Goal: Task Accomplishment & Management: Complete application form

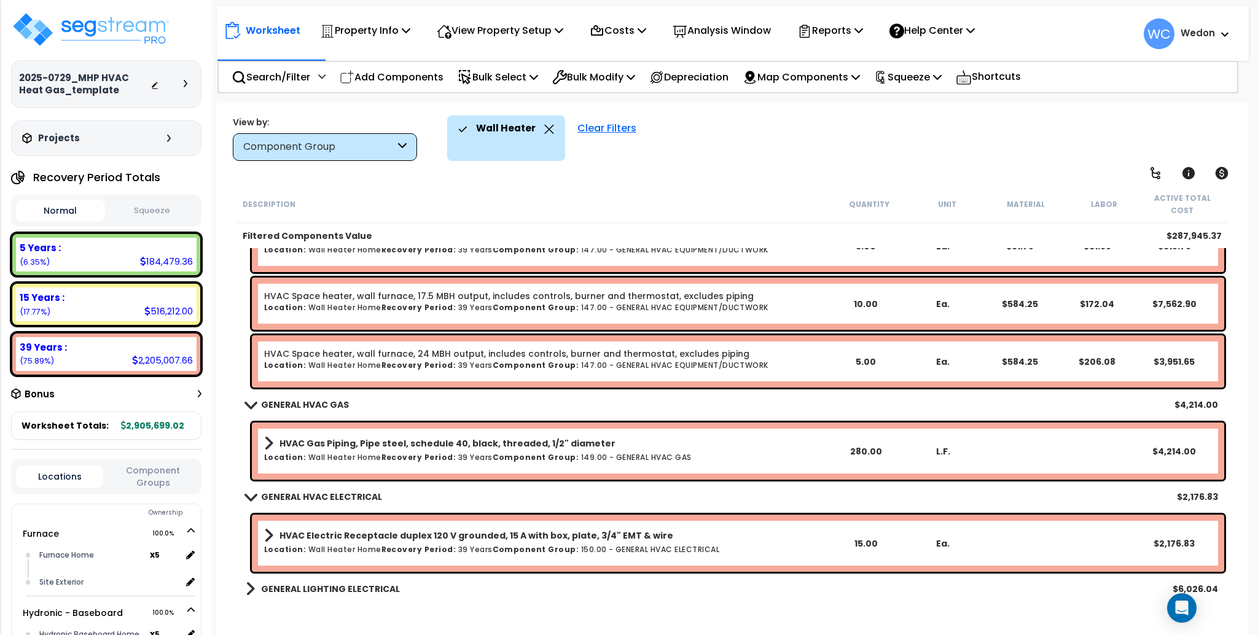
scroll to position [327, 0]
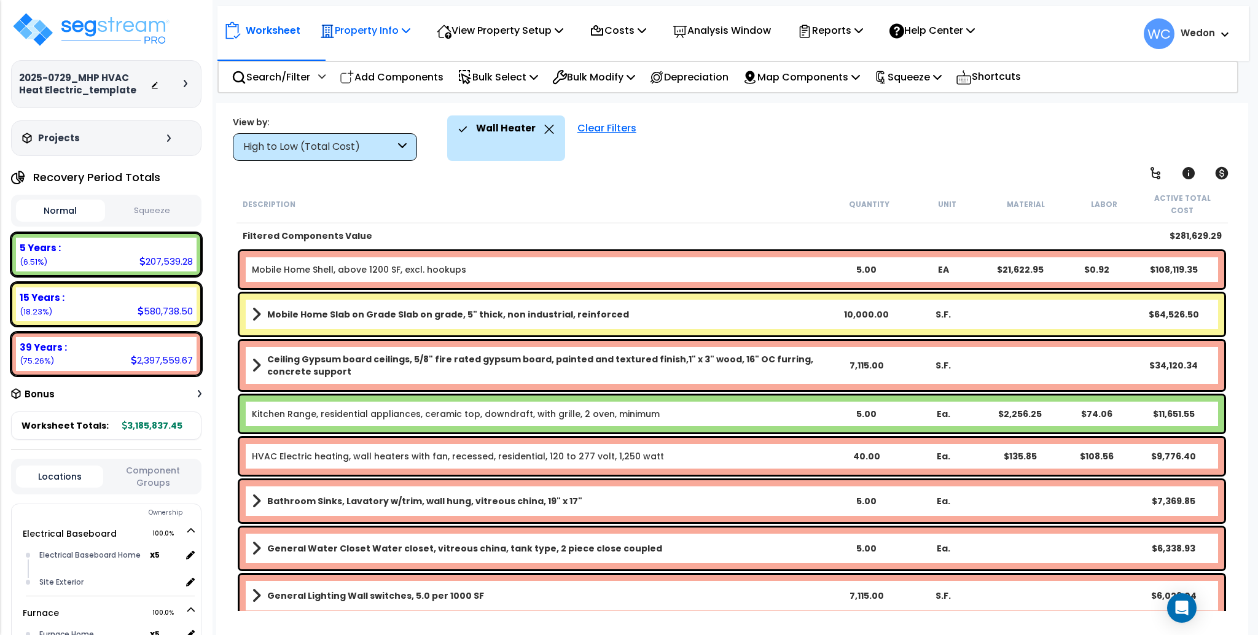
click at [392, 24] on p "Property Info" at bounding box center [365, 30] width 90 height 17
click at [352, 111] on link "Template property" at bounding box center [375, 110] width 122 height 25
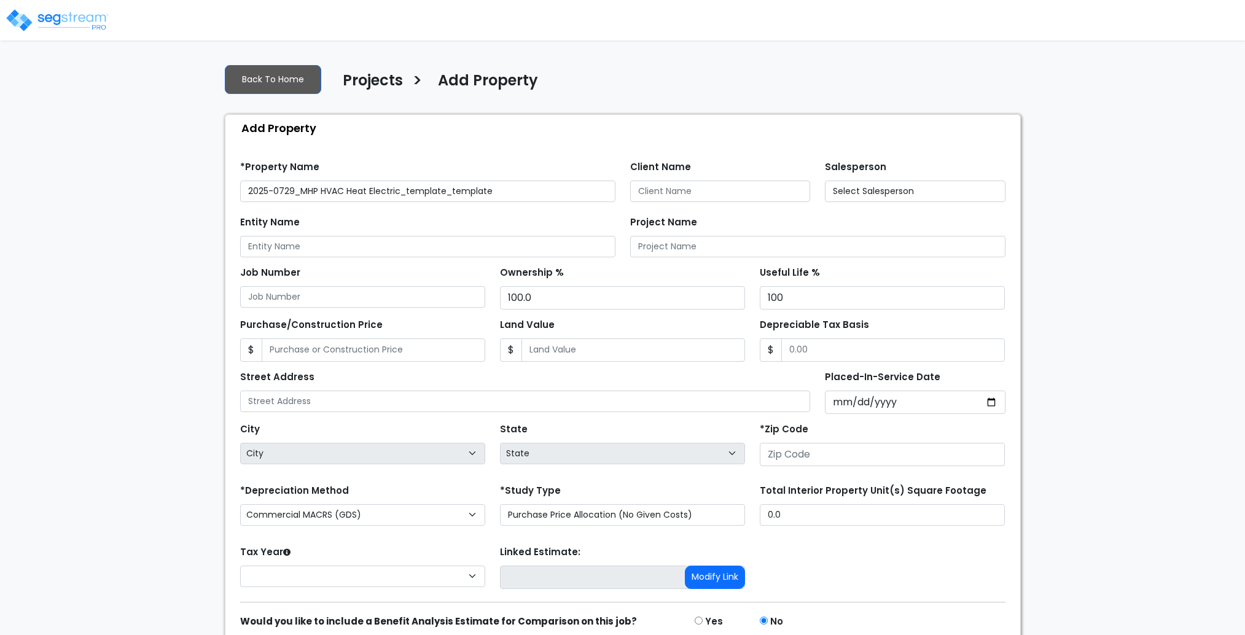
type input "None"
type input "43532"
select select "OH"
select select "2025"
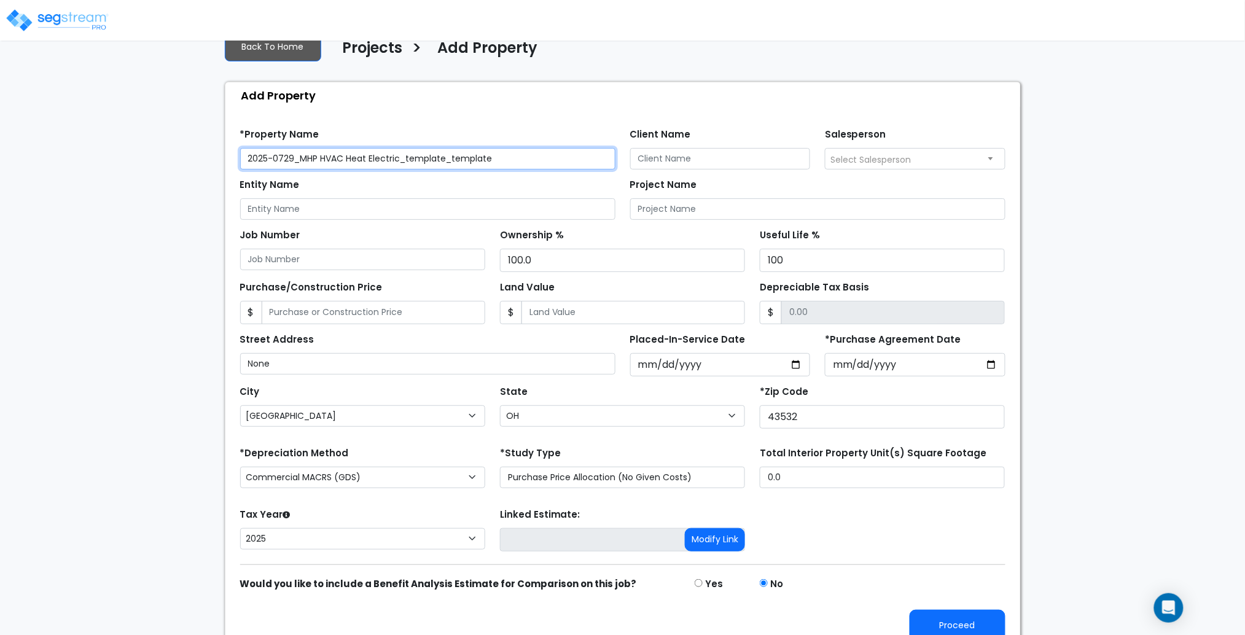
scroll to position [49, 0]
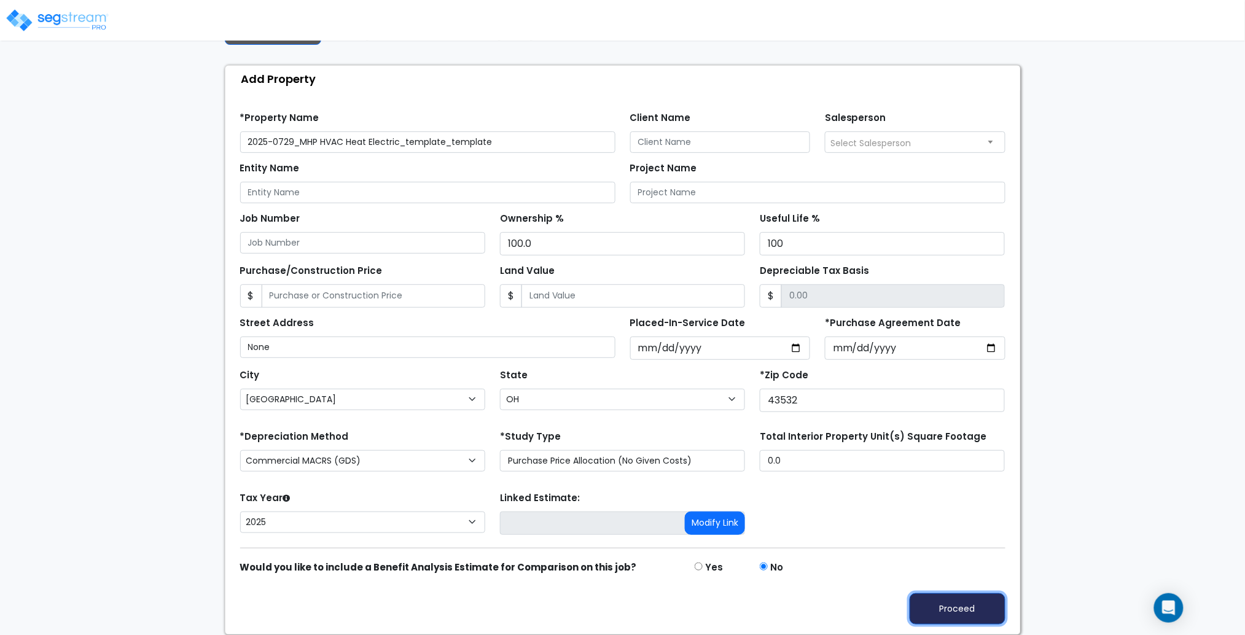
click at [946, 607] on button "Proceed" at bounding box center [957, 608] width 96 height 31
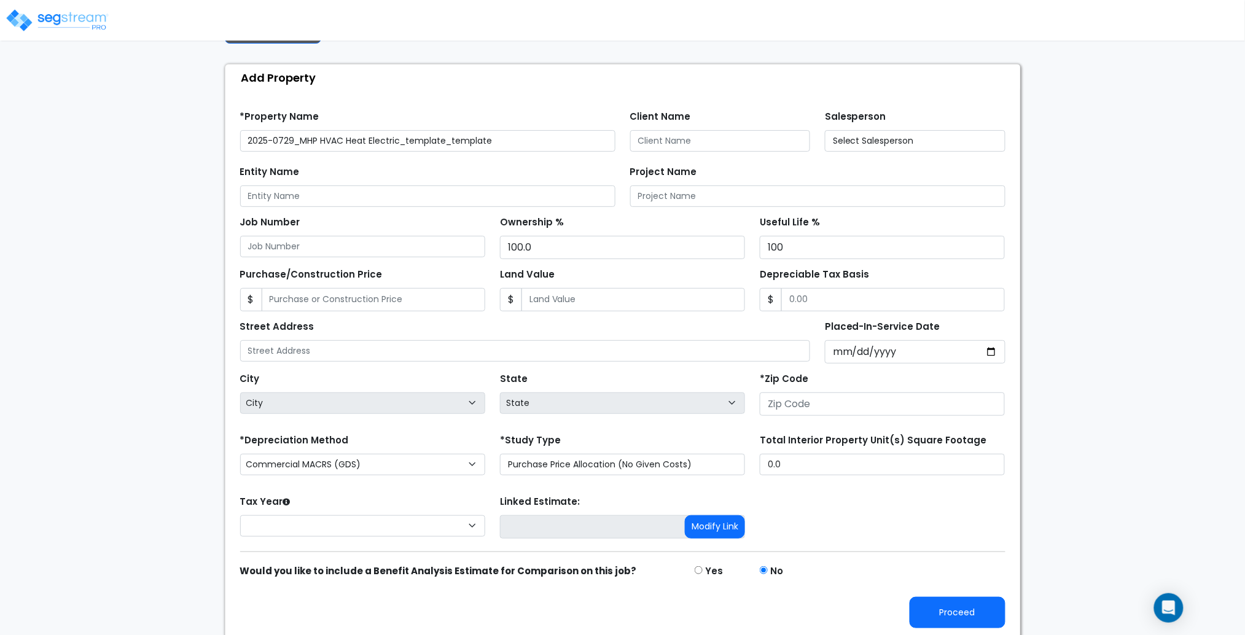
scroll to position [54, 0]
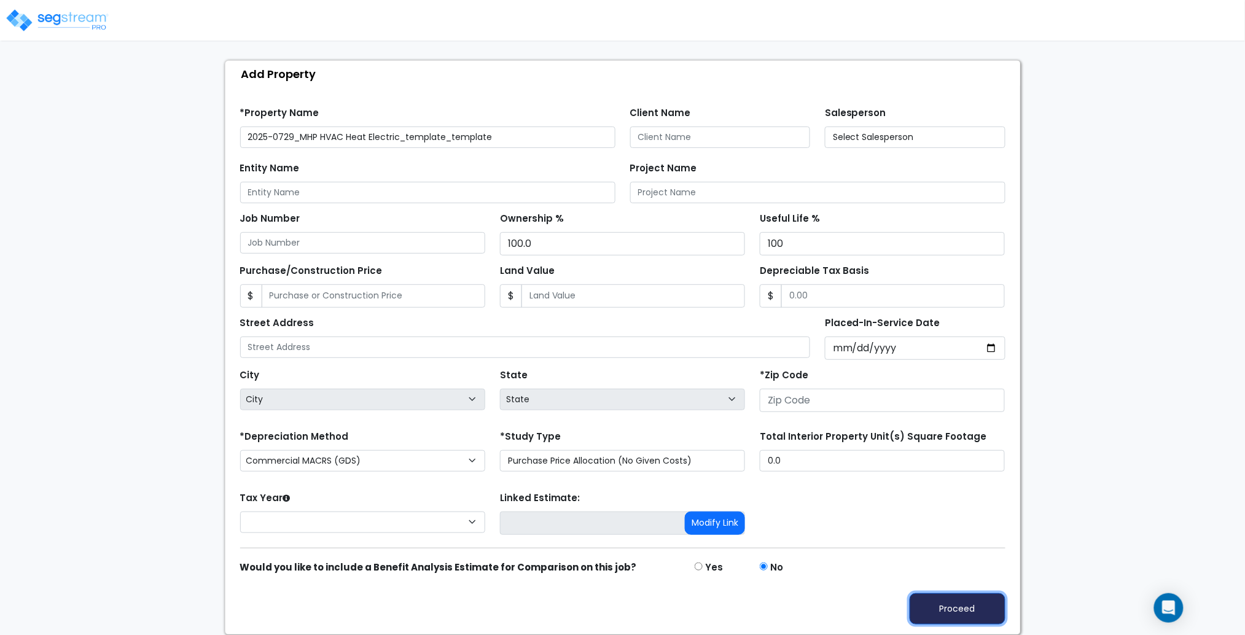
click at [974, 607] on button "Proceed" at bounding box center [957, 608] width 96 height 31
click at [940, 608] on button "Proceed" at bounding box center [957, 608] width 96 height 31
click at [1094, 352] on div "We are Building your Property. So please grab a coffee and let us do the heavy …" at bounding box center [622, 317] width 1245 height 635
click at [965, 614] on button "Proceed" at bounding box center [957, 608] width 96 height 31
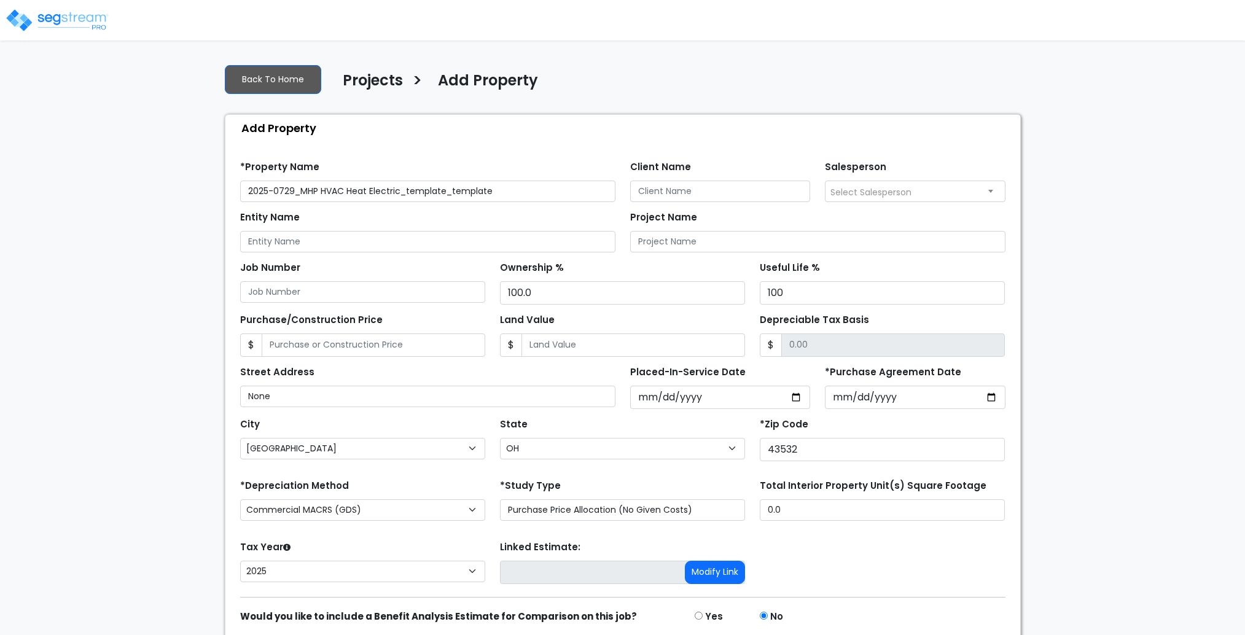
select select "[GEOGRAPHIC_DATA]"
select select "OH"
select select "2025"
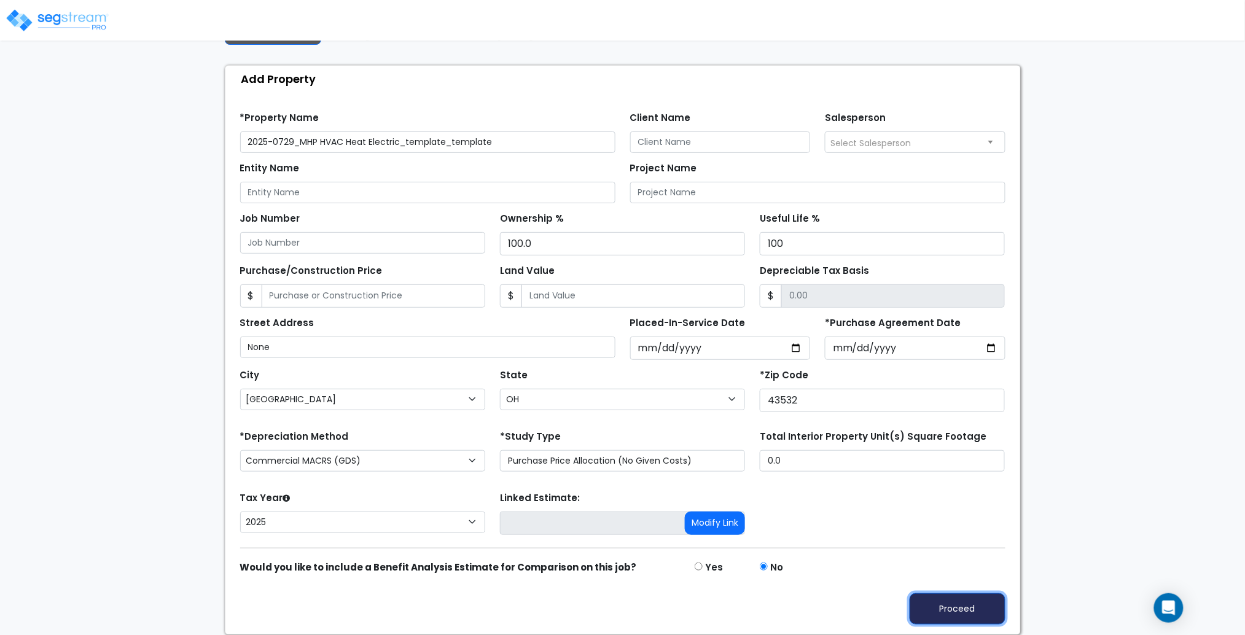
click at [954, 613] on button "Proceed" at bounding box center [957, 608] width 96 height 31
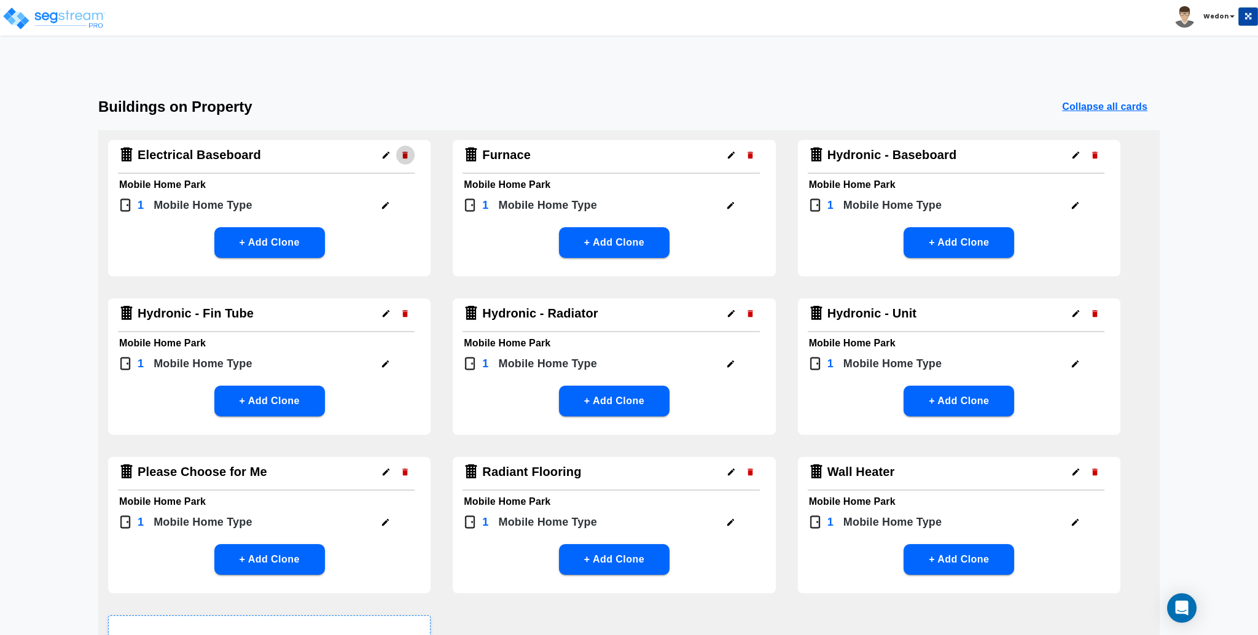
click at [410, 156] on button "button" at bounding box center [404, 155] width 19 height 19
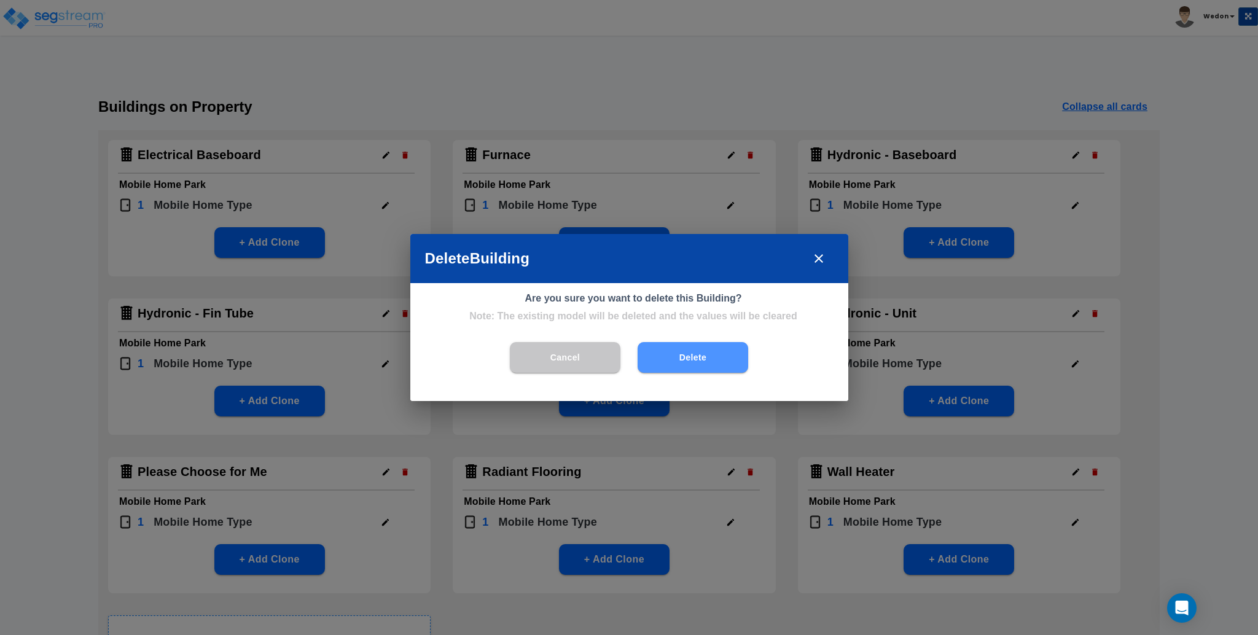
click at [714, 357] on button "Delete" at bounding box center [692, 357] width 111 height 31
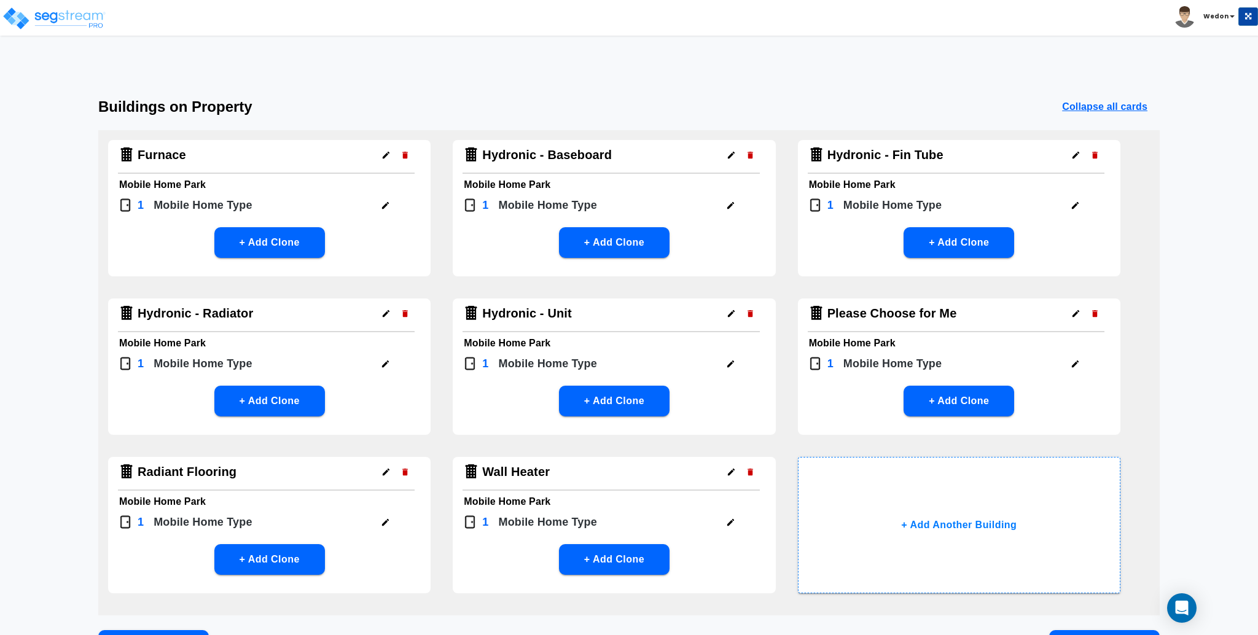
click at [744, 158] on button "button" at bounding box center [750, 155] width 19 height 19
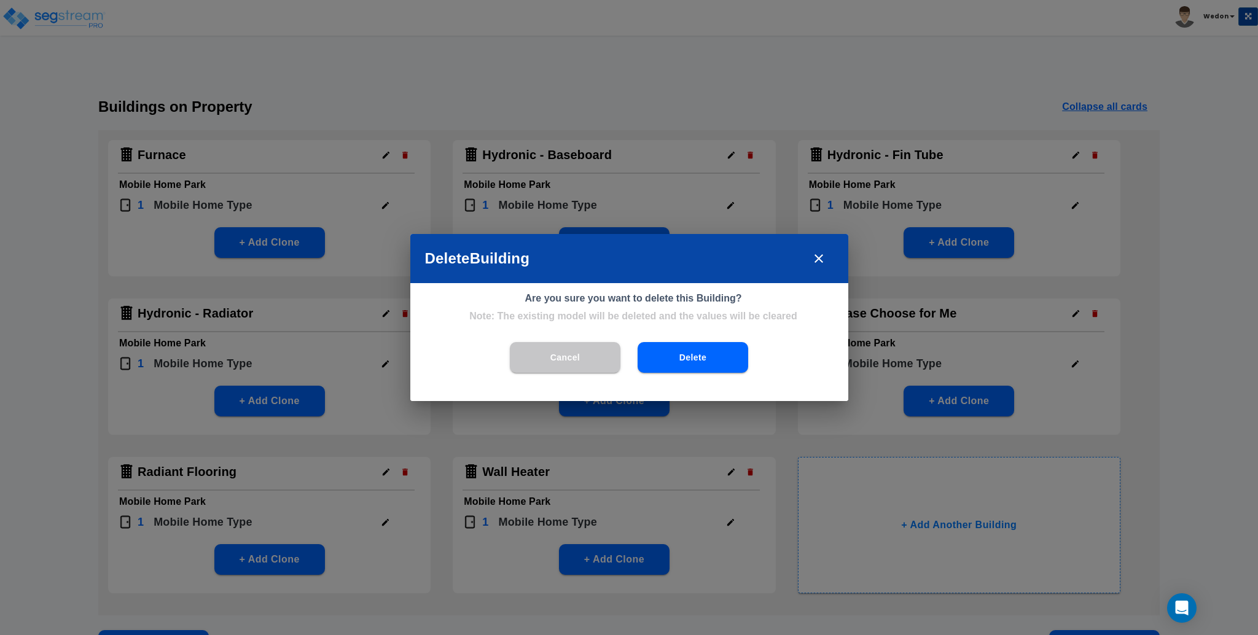
click at [724, 346] on button "Delete" at bounding box center [692, 357] width 111 height 31
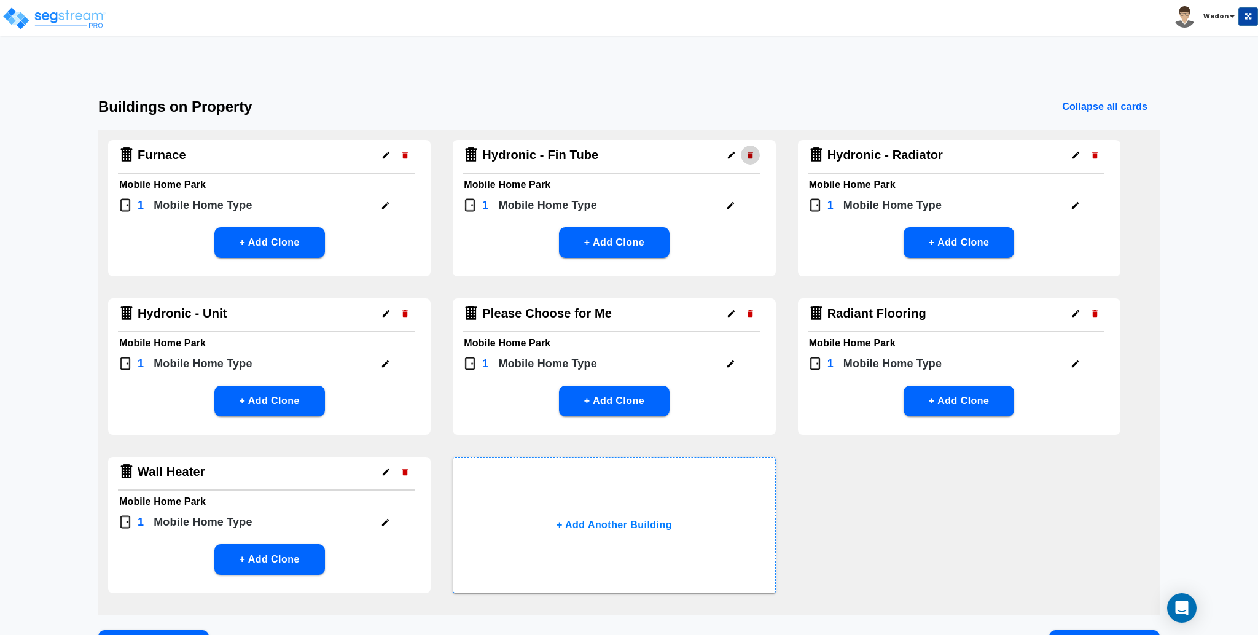
click at [752, 157] on icon "button" at bounding box center [750, 155] width 6 height 7
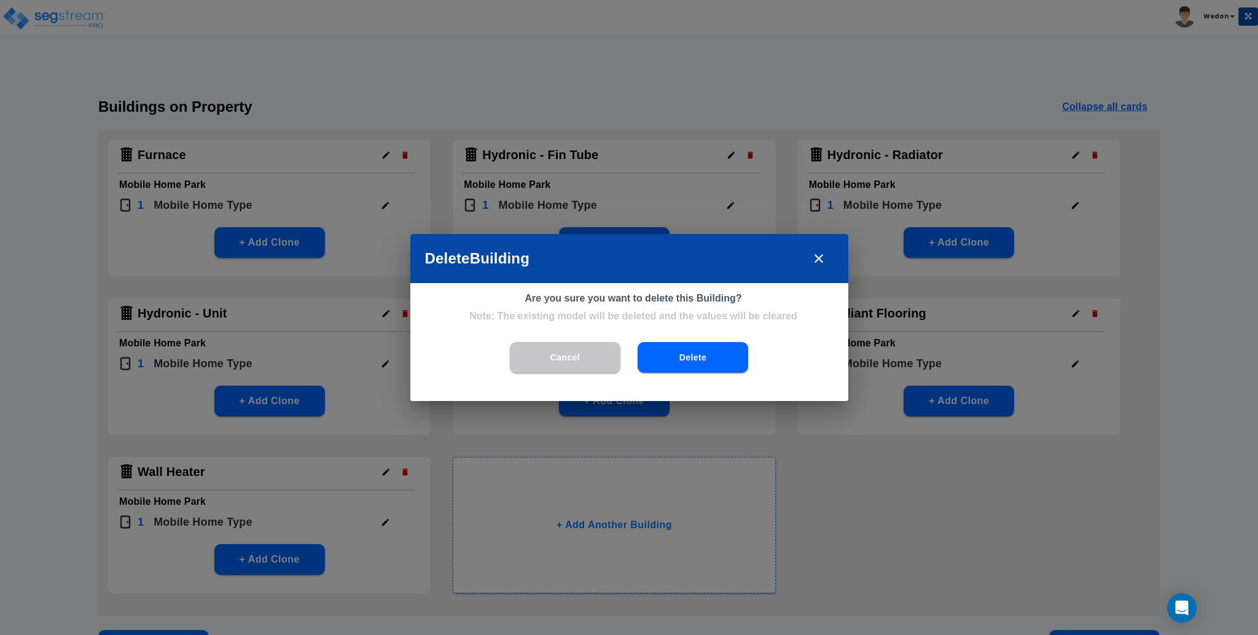
click at [702, 368] on button "Delete" at bounding box center [692, 357] width 111 height 31
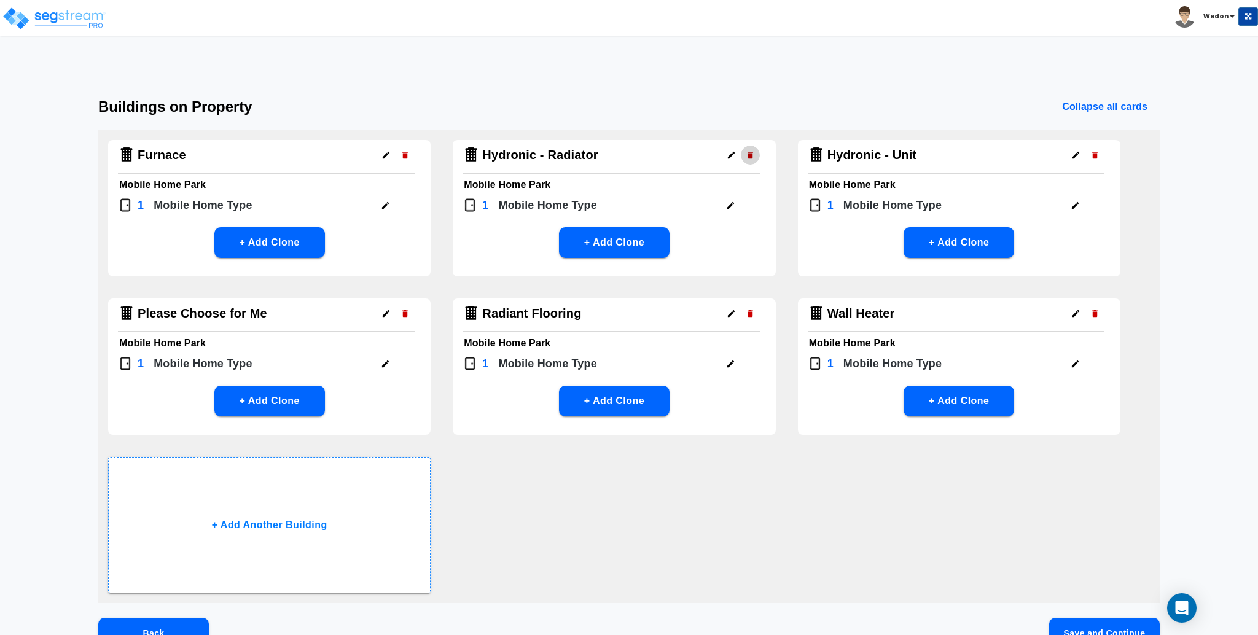
click at [754, 152] on icon "button" at bounding box center [750, 154] width 9 height 9
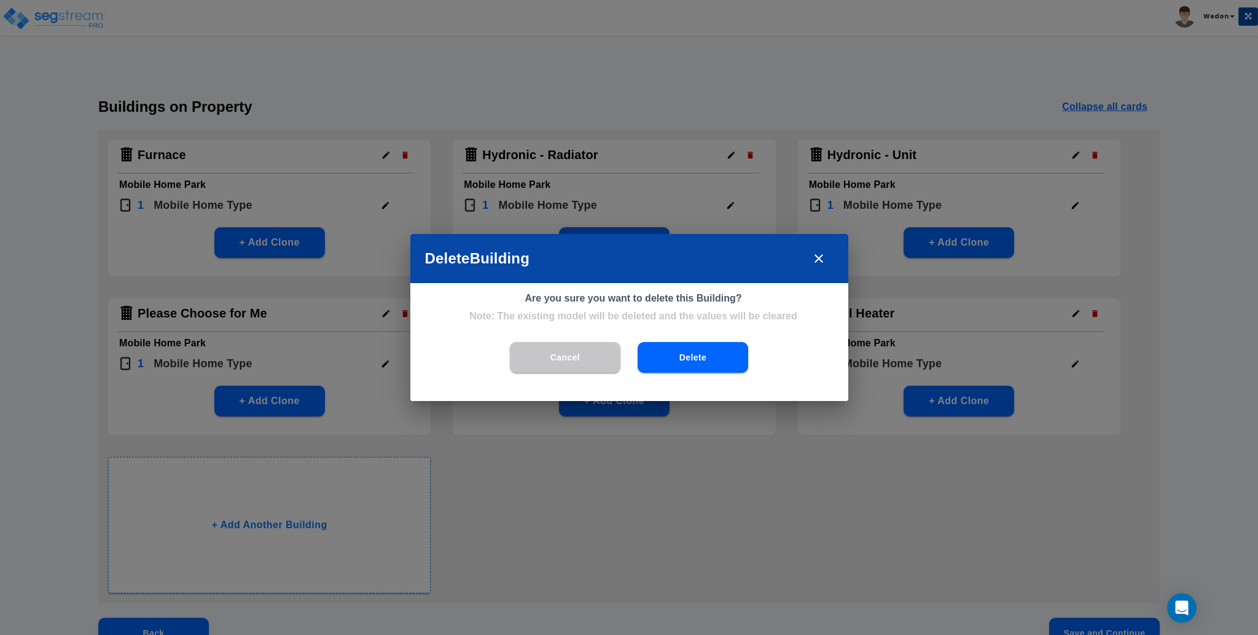
click at [678, 359] on button "Delete" at bounding box center [692, 357] width 111 height 31
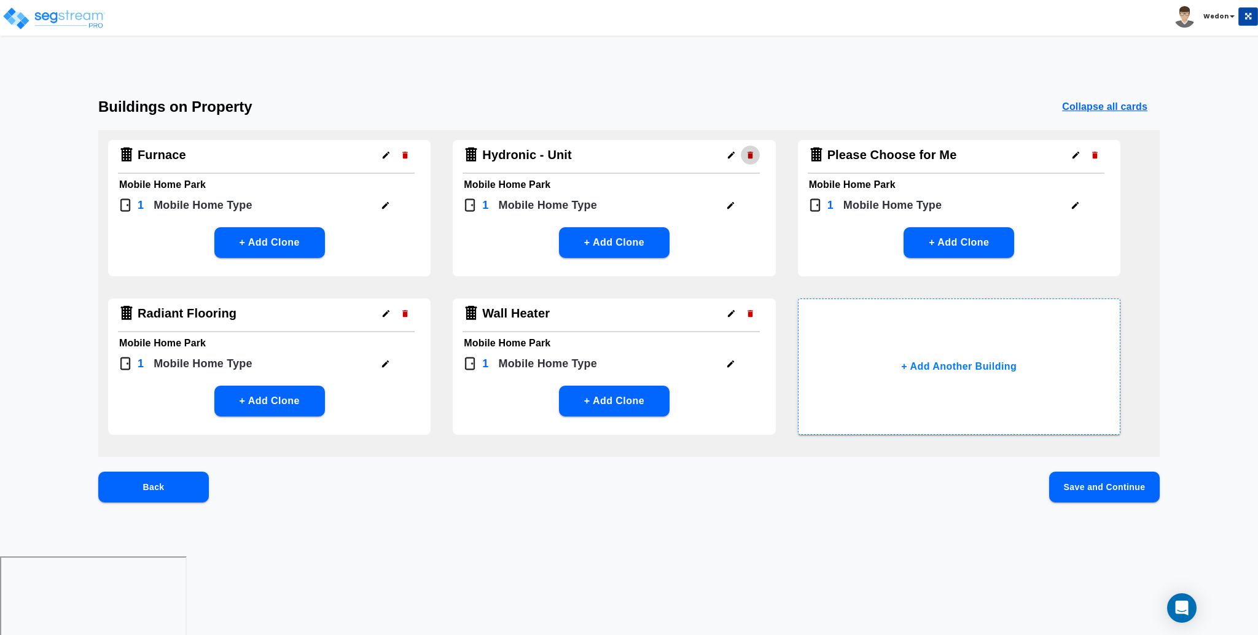
click at [746, 149] on button "button" at bounding box center [750, 155] width 19 height 19
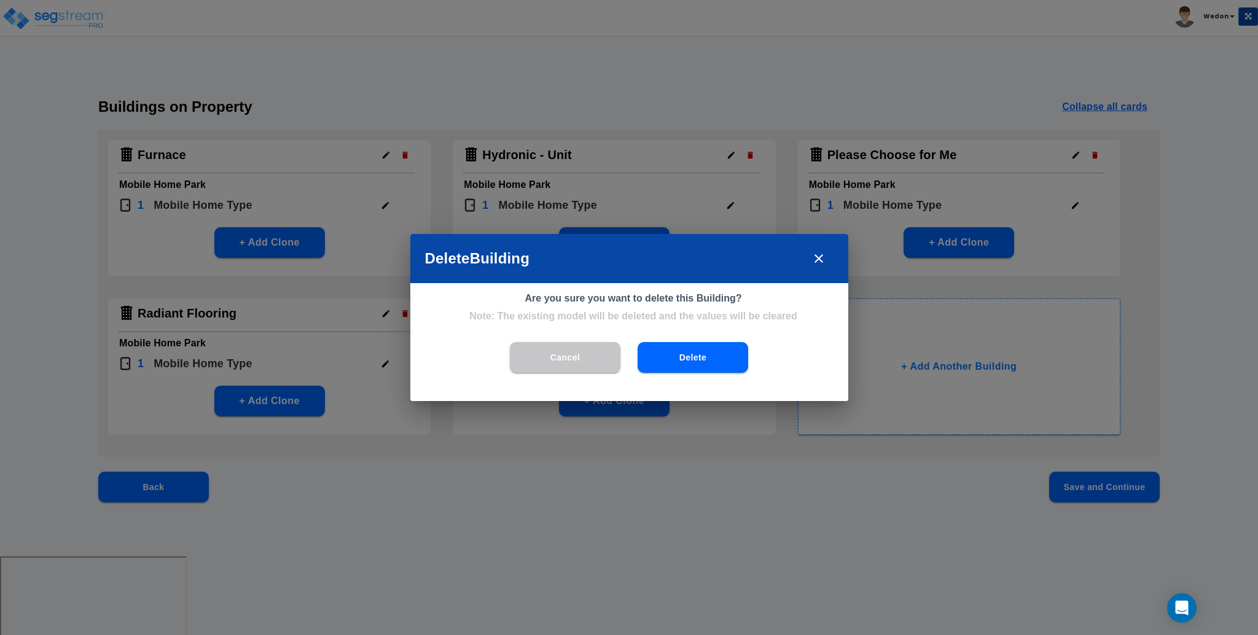
click at [689, 361] on button "Delete" at bounding box center [692, 357] width 111 height 31
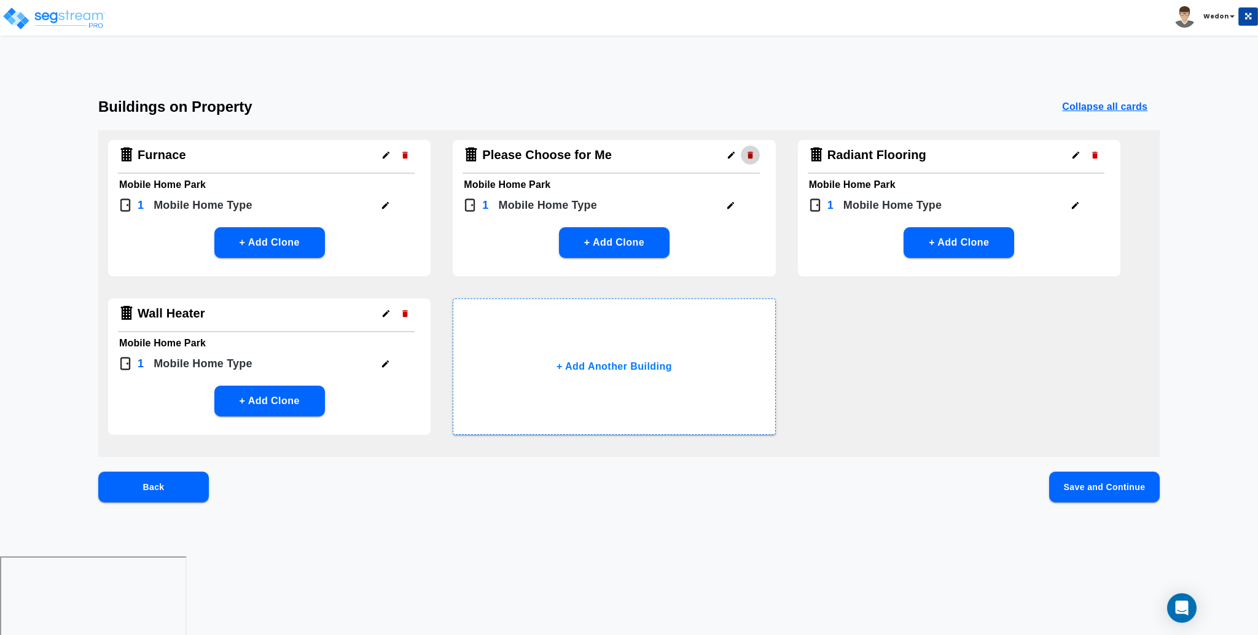
click at [748, 155] on icon "button" at bounding box center [750, 155] width 6 height 7
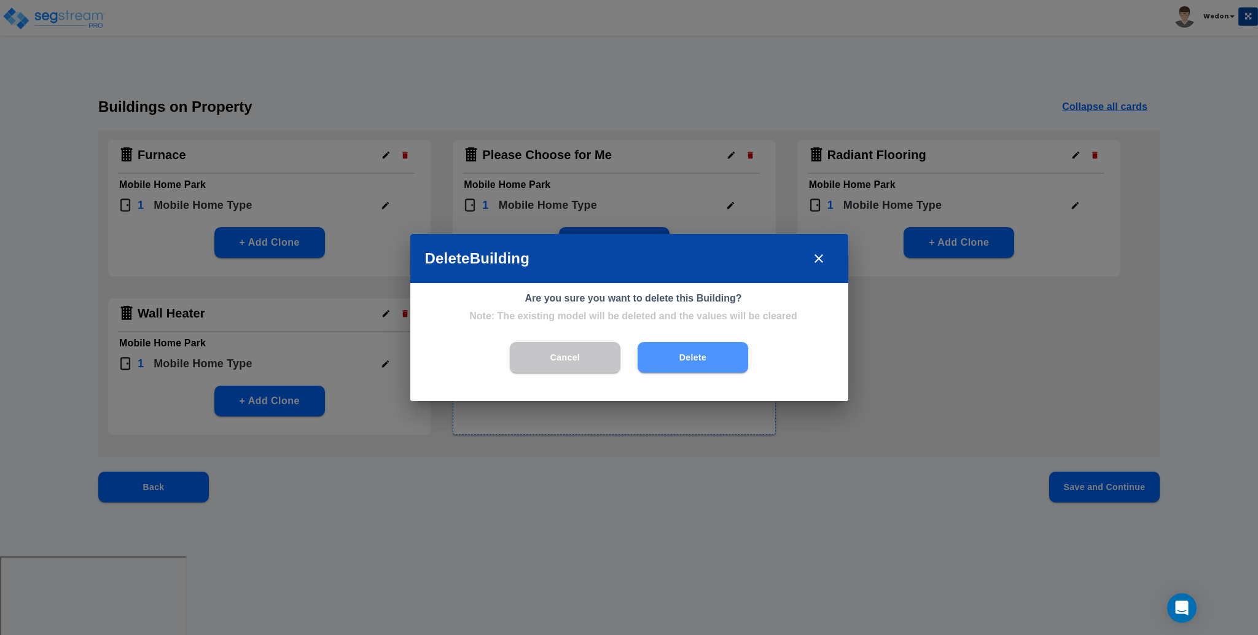
click at [672, 357] on button "Delete" at bounding box center [692, 357] width 111 height 31
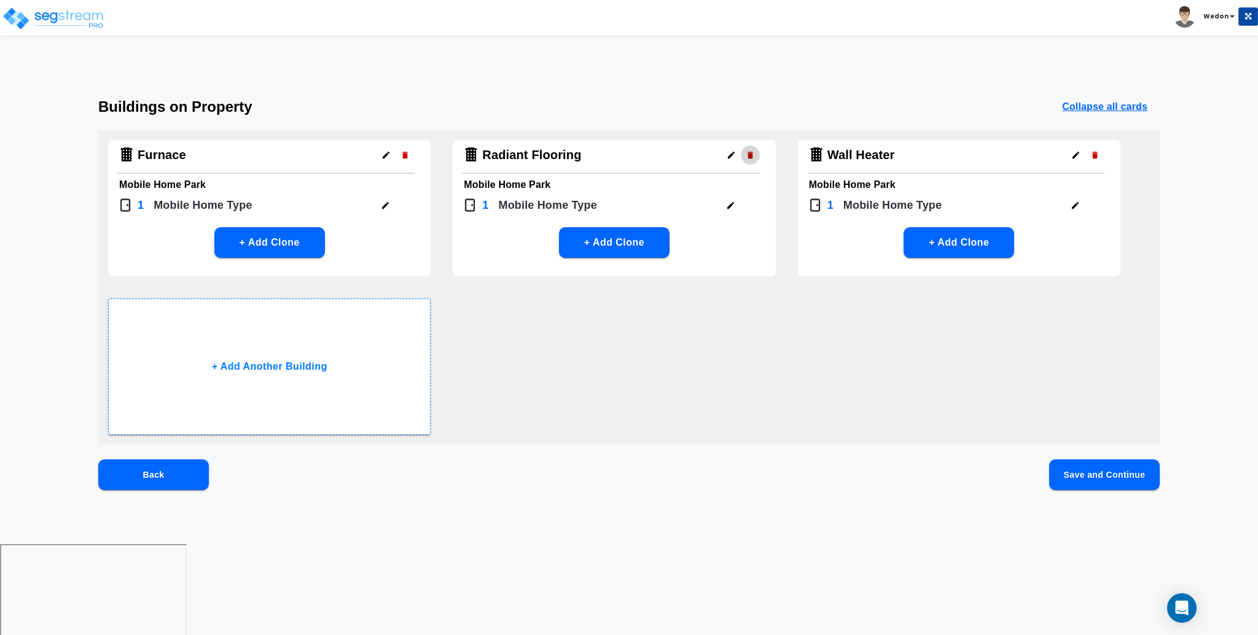
click at [752, 151] on icon "button" at bounding box center [750, 154] width 9 height 9
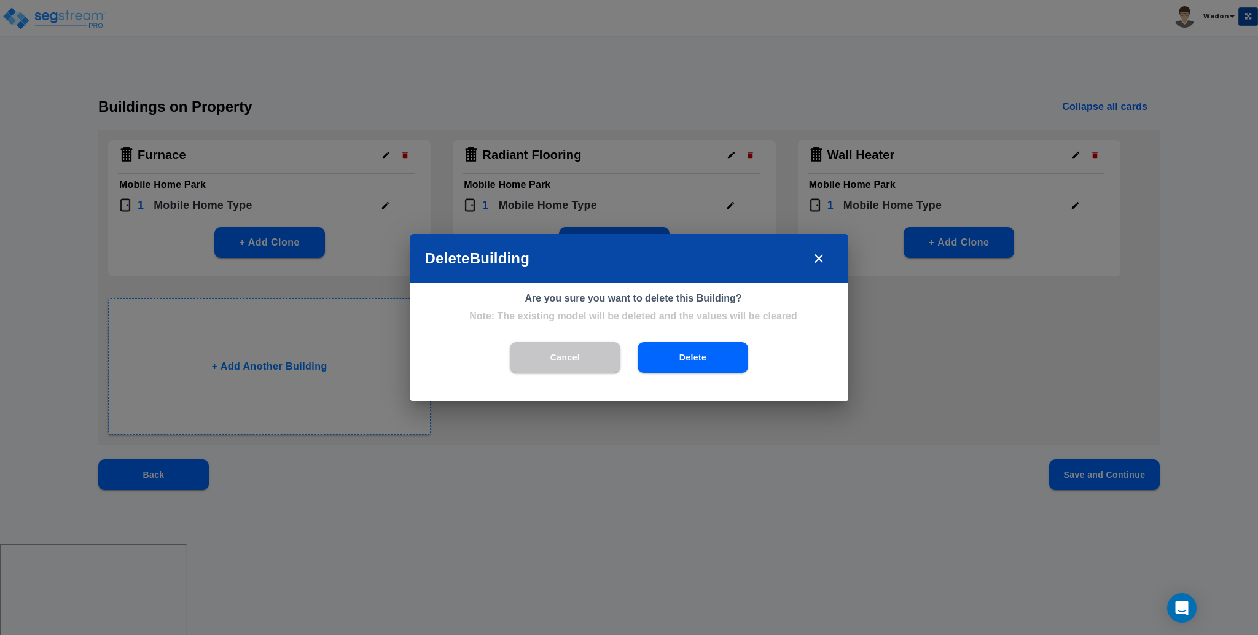
click at [693, 367] on button "Delete" at bounding box center [692, 357] width 111 height 31
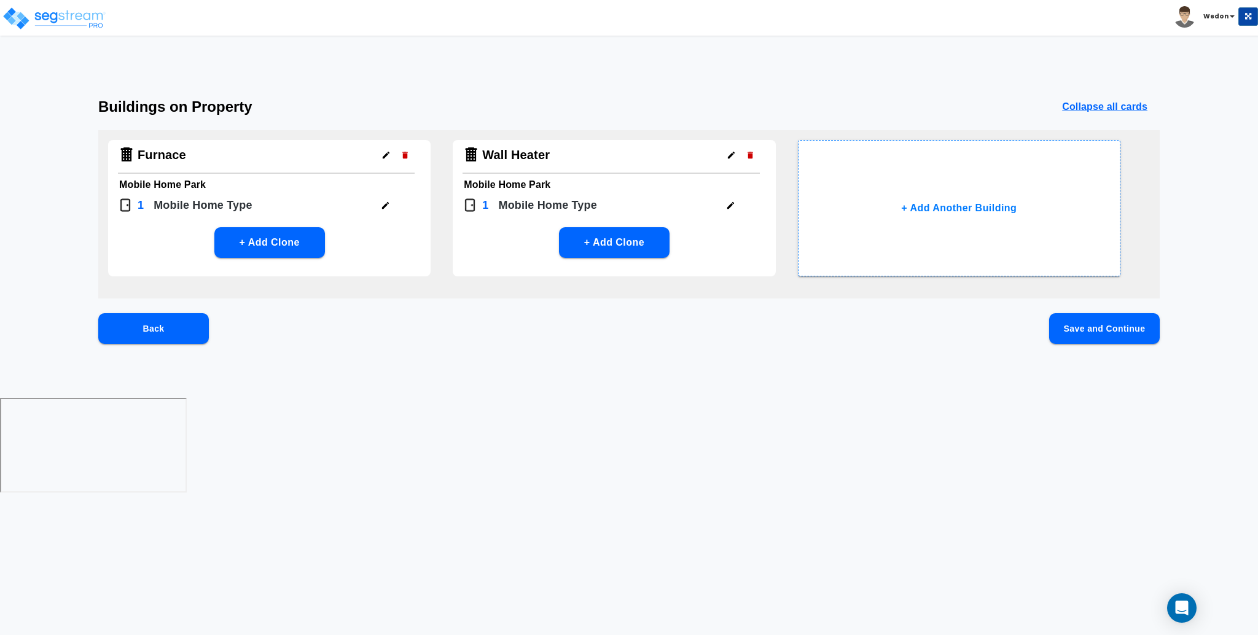
click at [731, 150] on icon "button" at bounding box center [730, 154] width 9 height 9
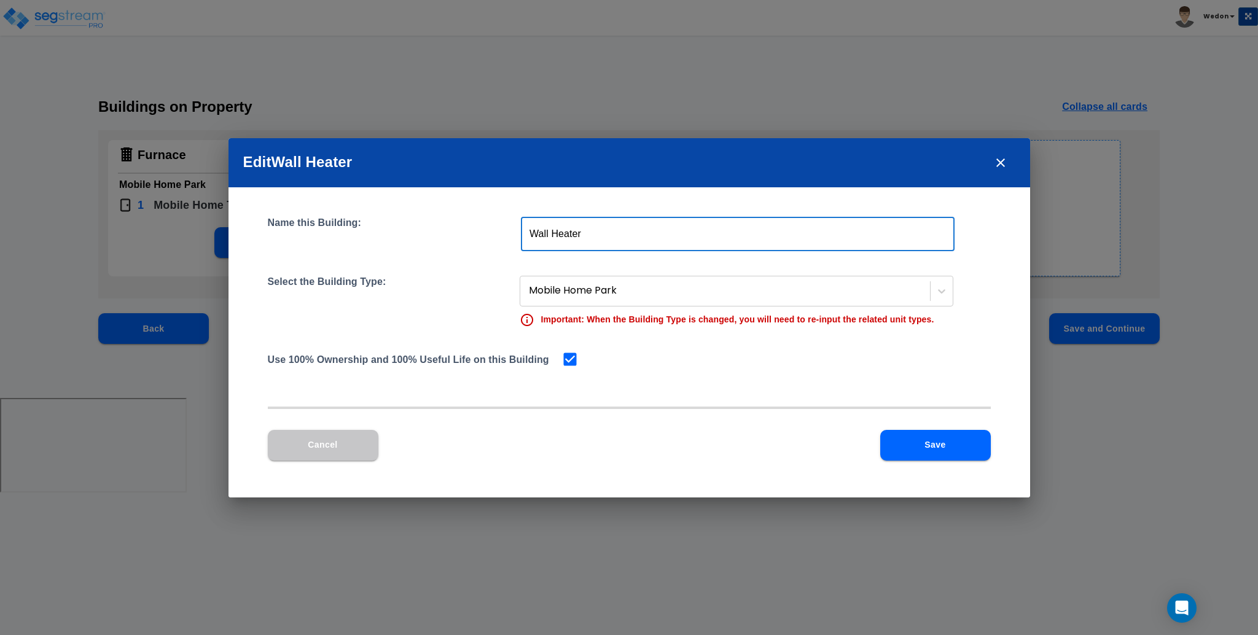
drag, startPoint x: 612, startPoint y: 243, endPoint x: 460, endPoint y: 238, distance: 152.4
click at [465, 238] on div "Name this Building: Wall Heater ​" at bounding box center [629, 234] width 723 height 34
type input "Furnace 2"
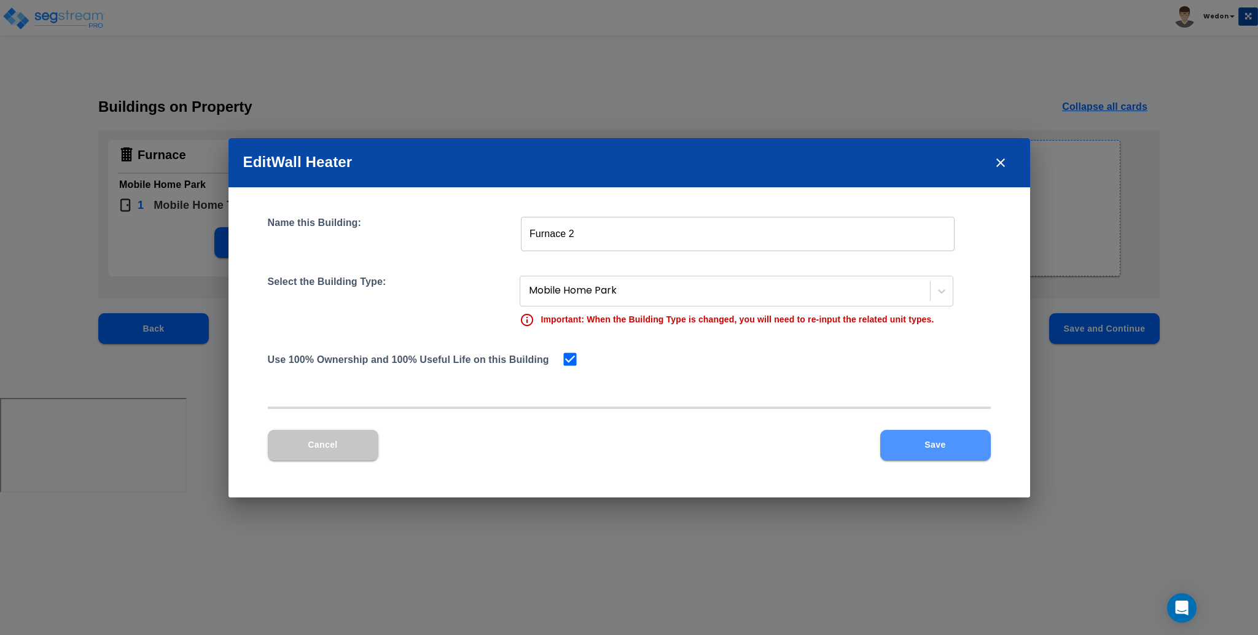
click at [953, 451] on button "Save" at bounding box center [935, 445] width 111 height 31
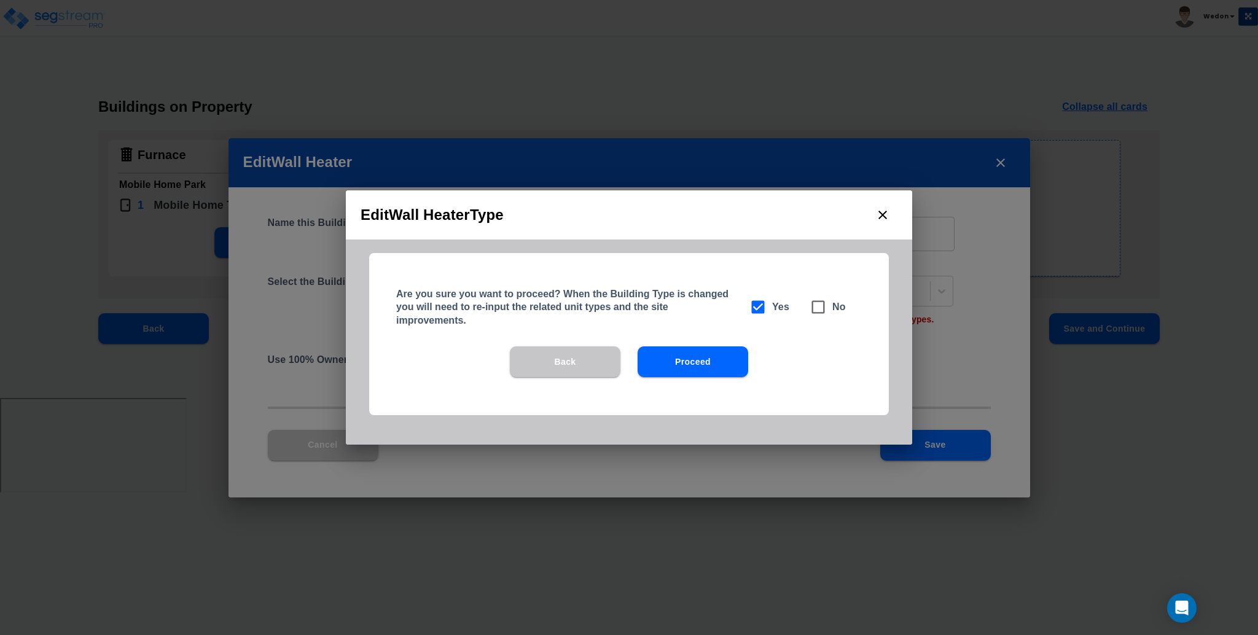
click at [730, 364] on button "Proceed" at bounding box center [692, 361] width 111 height 31
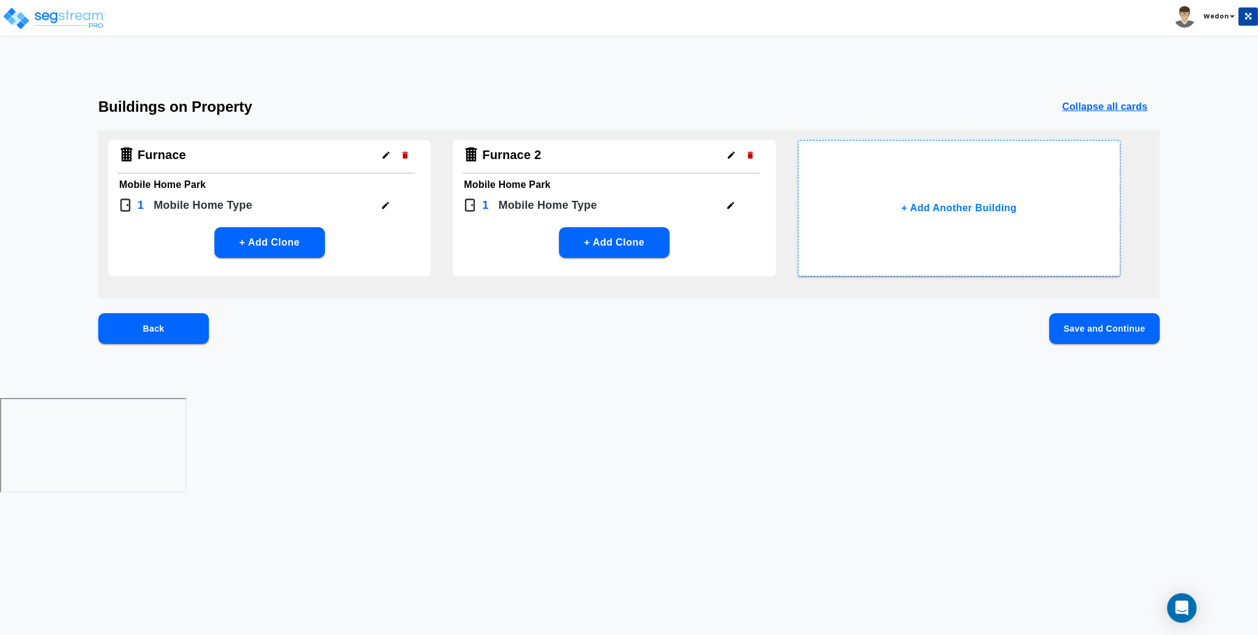
click at [1093, 329] on button "Save and Continue" at bounding box center [1104, 328] width 111 height 31
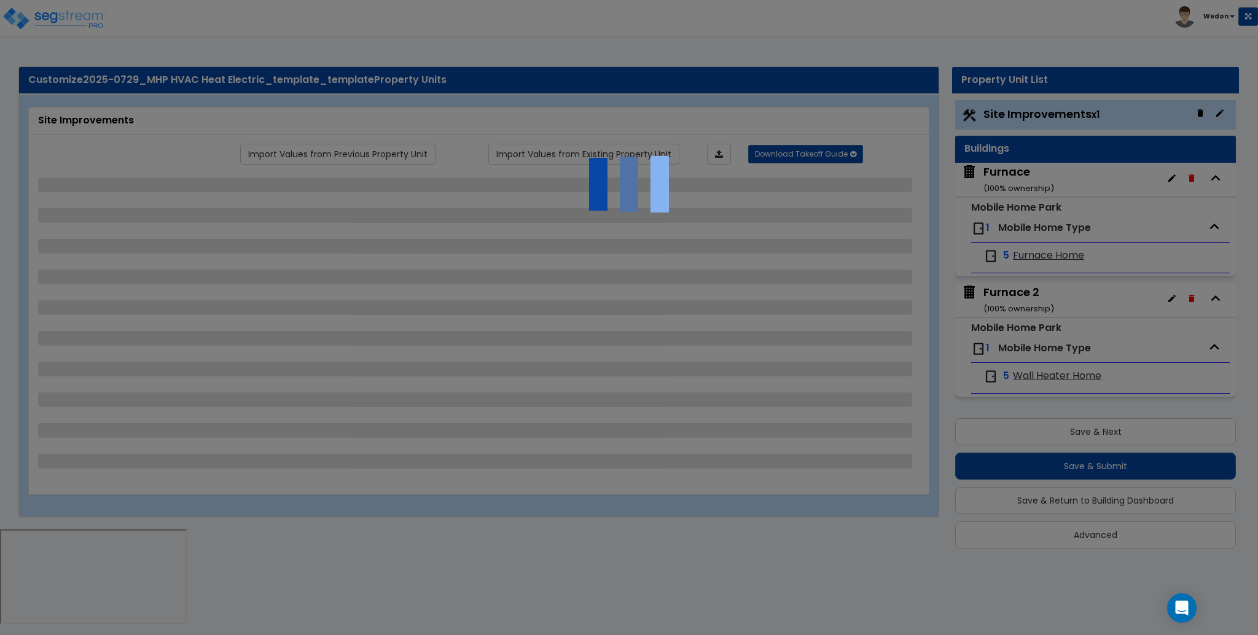
select select "2"
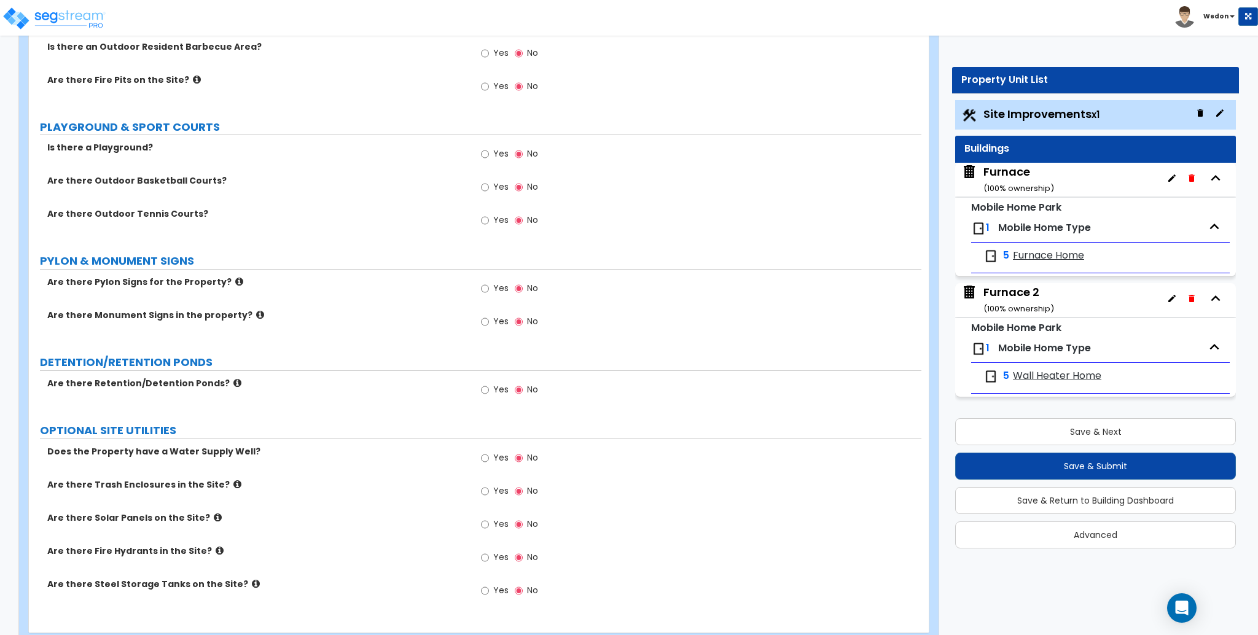
scroll to position [1831, 0]
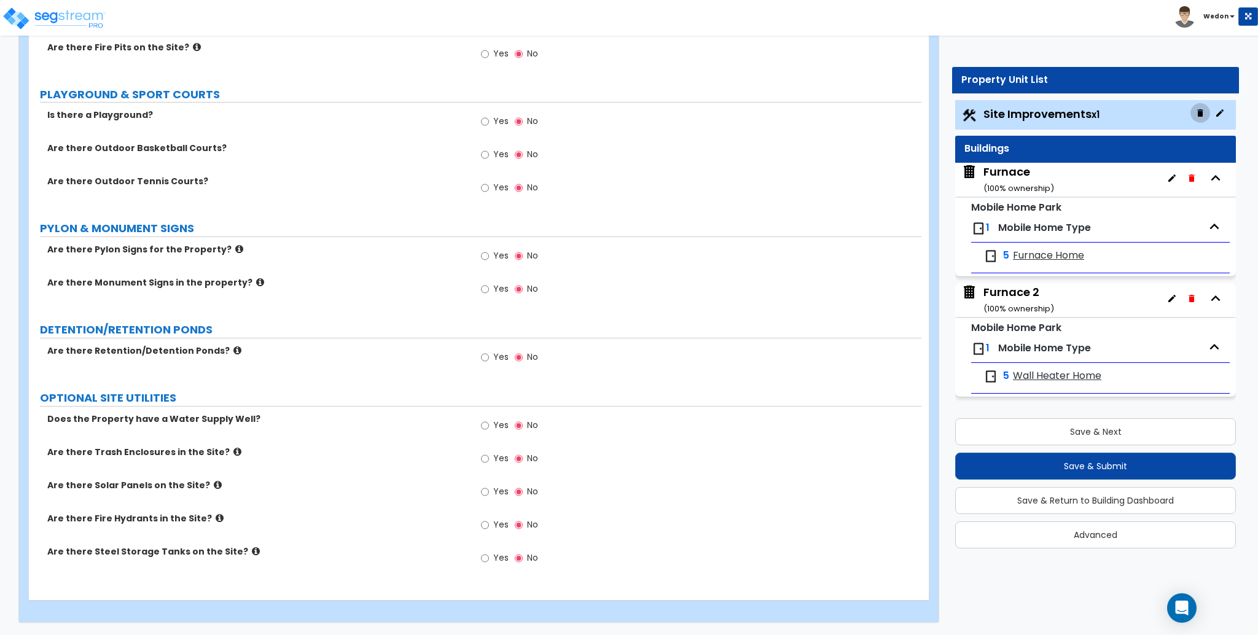
click at [1193, 112] on button "button" at bounding box center [1200, 113] width 20 height 20
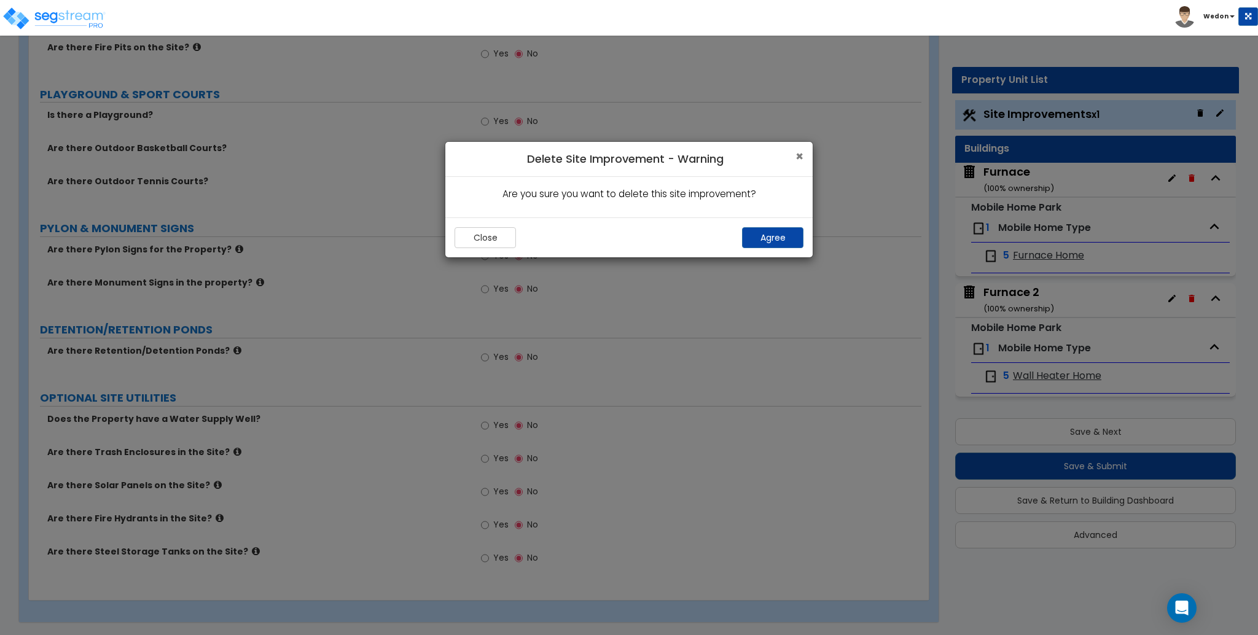
click at [796, 153] on span "×" at bounding box center [799, 156] width 8 height 18
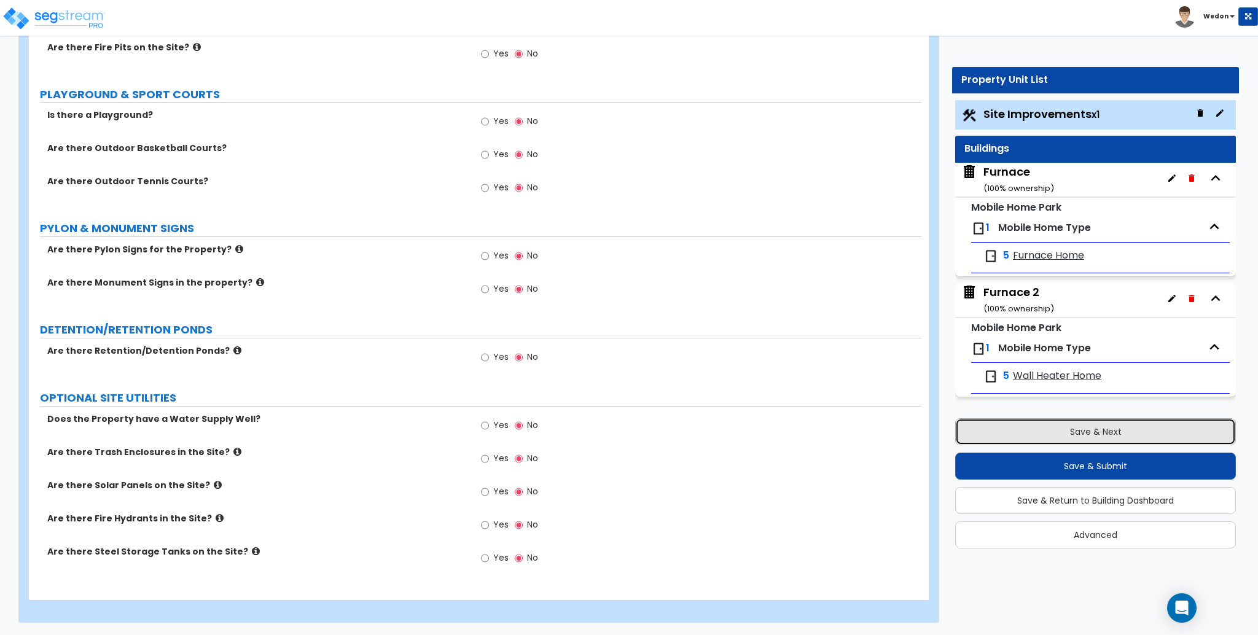
click at [1115, 425] on button "Save & Next" at bounding box center [1095, 431] width 281 height 27
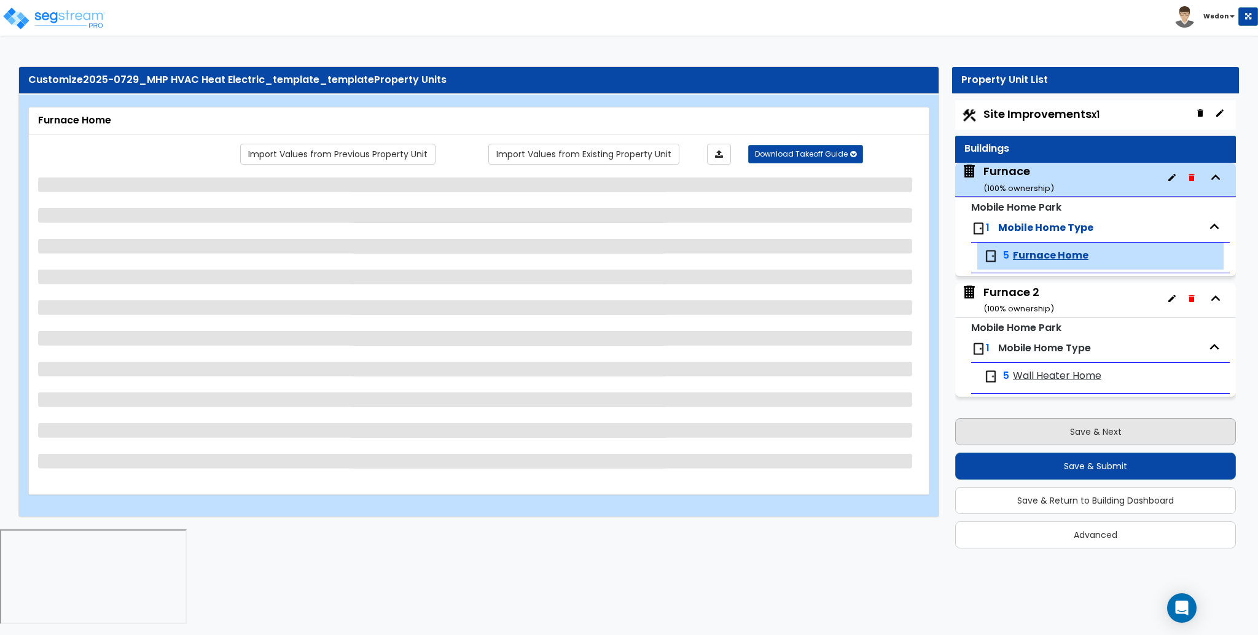
scroll to position [0, 0]
select select "1"
select select "5"
select select "2"
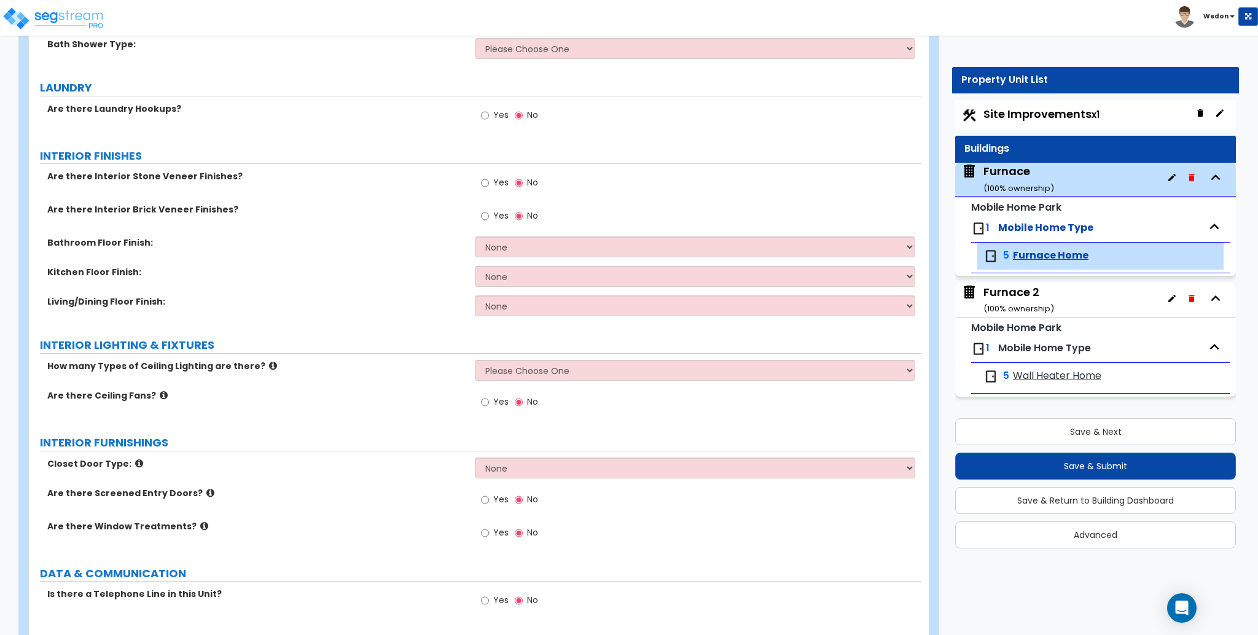
scroll to position [979, 0]
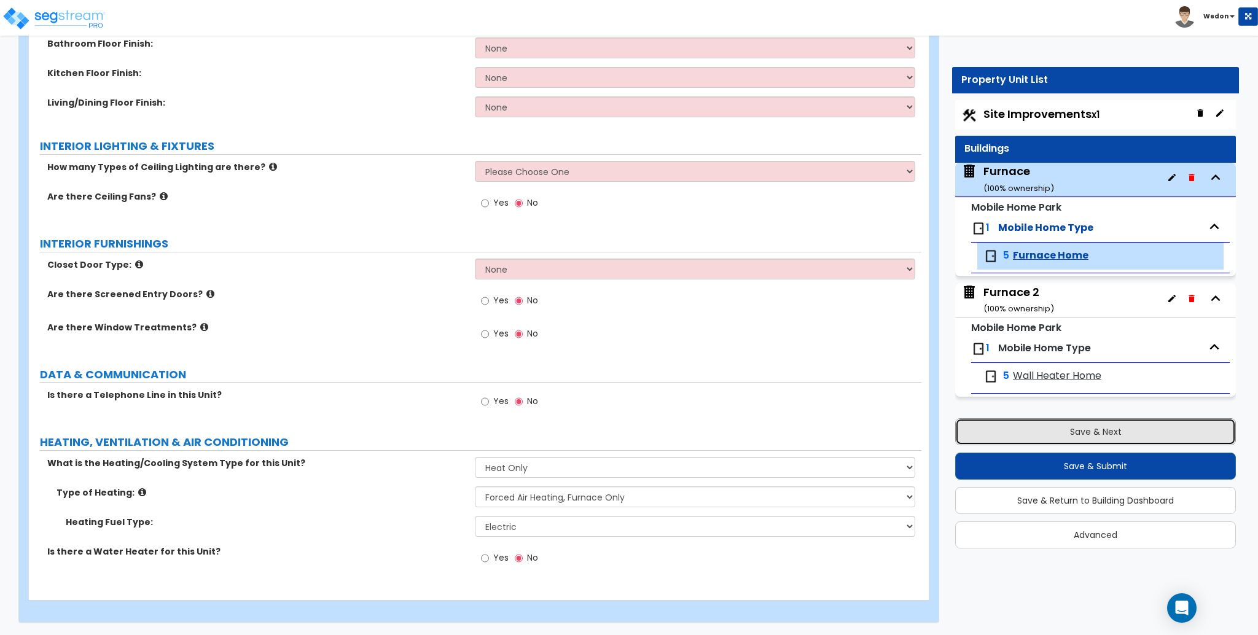
drag, startPoint x: 1063, startPoint y: 433, endPoint x: 411, endPoint y: 382, distance: 654.2
click at [1050, 251] on span "Furnace Home" at bounding box center [1051, 256] width 76 height 14
click at [1055, 434] on button "Save & Next" at bounding box center [1095, 431] width 281 height 27
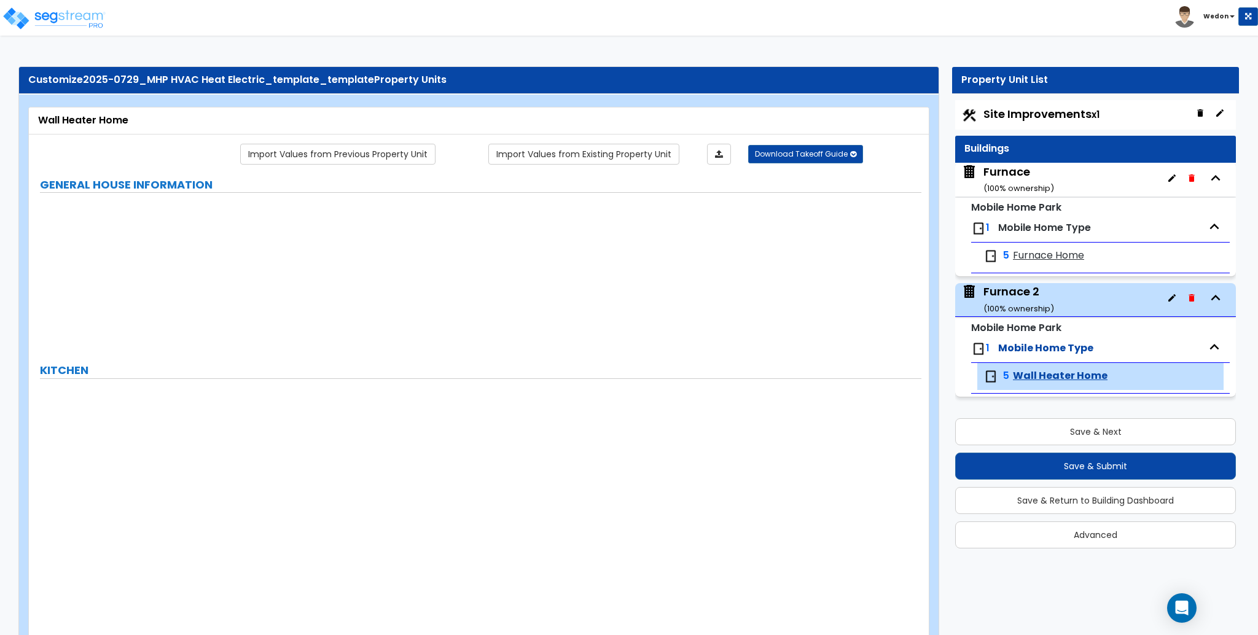
select select "1"
type input "2000"
type input "1500"
type input "1"
select select "1"
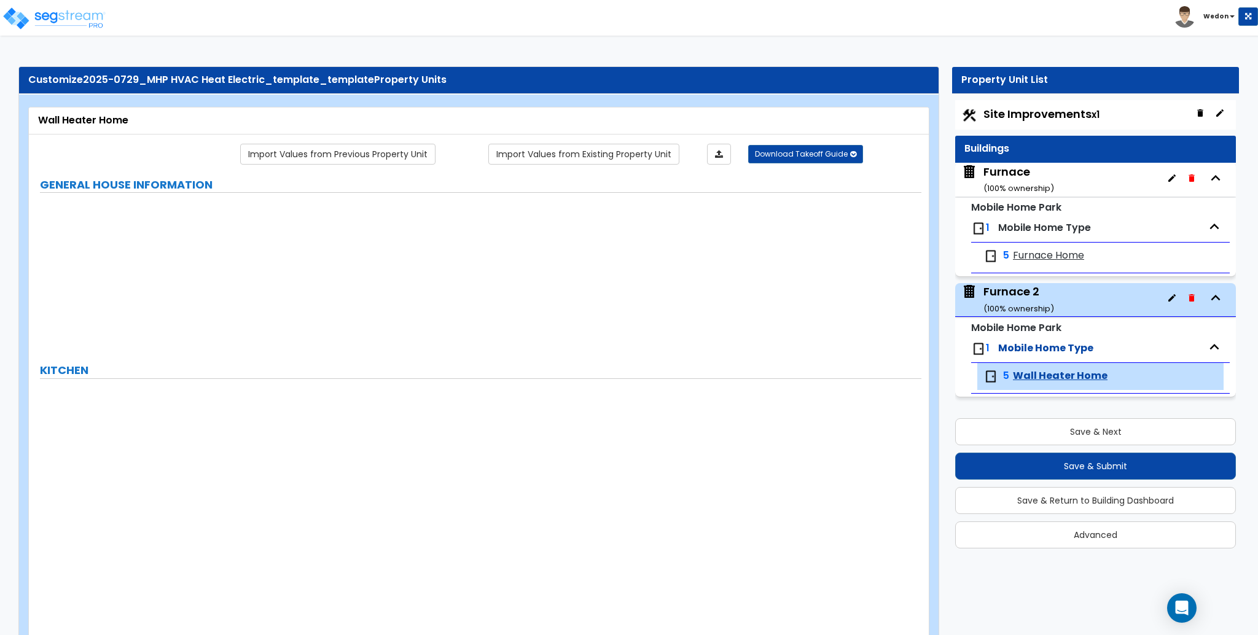
select select "1"
select select "2"
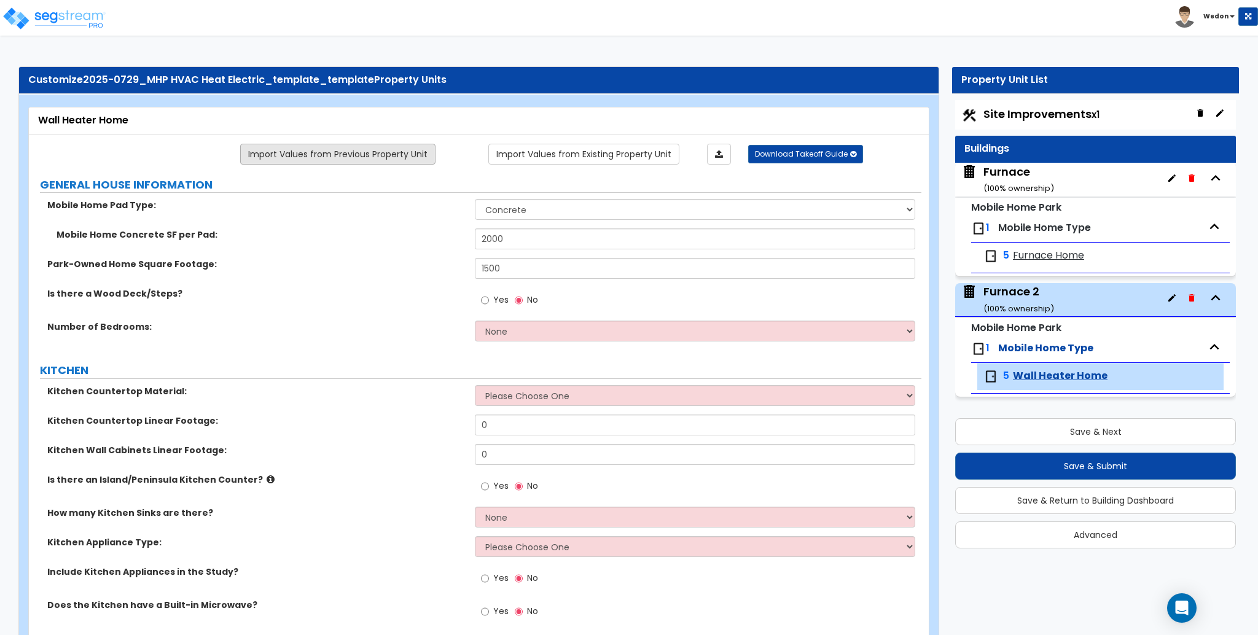
click at [418, 150] on link "Import Values from Previous Property Unit" at bounding box center [337, 154] width 195 height 21
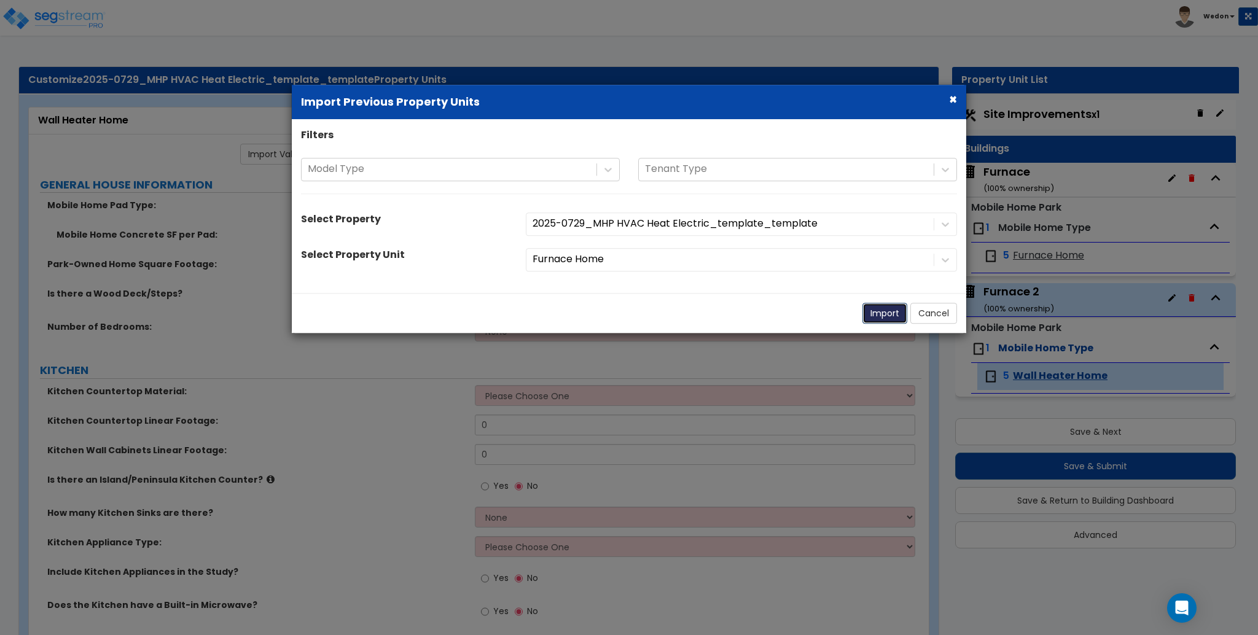
click at [883, 316] on button "Import" at bounding box center [884, 313] width 45 height 21
click at [888, 305] on button "Import" at bounding box center [884, 313] width 45 height 21
click at [760, 323] on div "Import Cancel" at bounding box center [629, 313] width 674 height 40
click at [871, 314] on button "Import" at bounding box center [884, 313] width 45 height 21
select select "5"
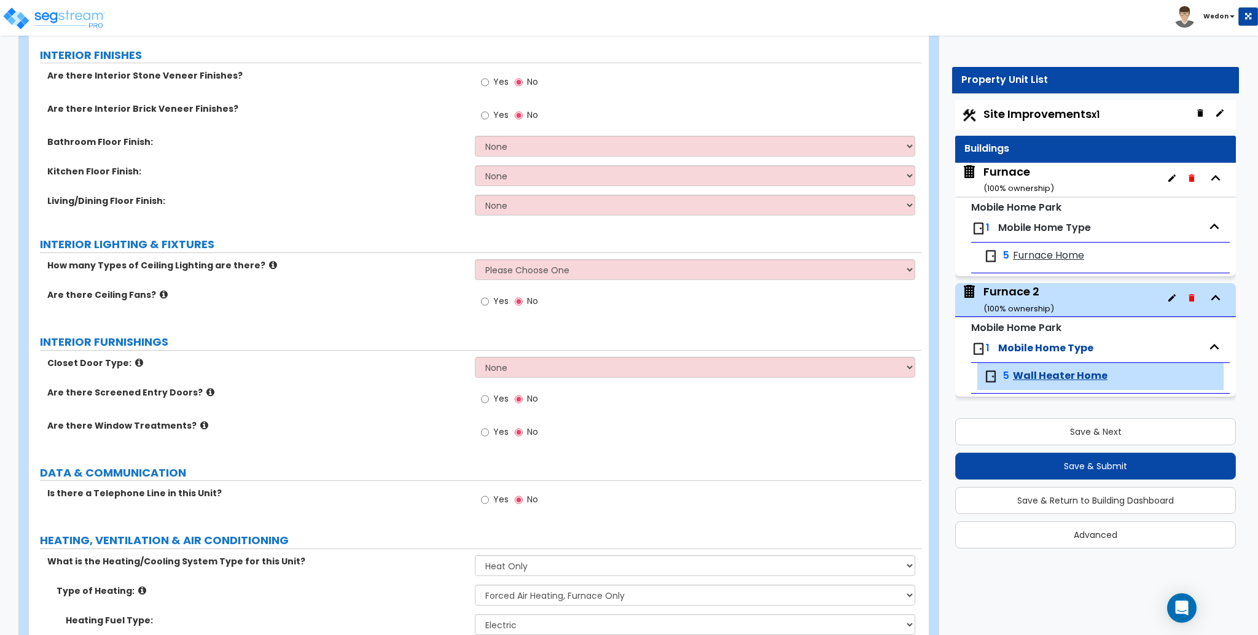
scroll to position [979, 0]
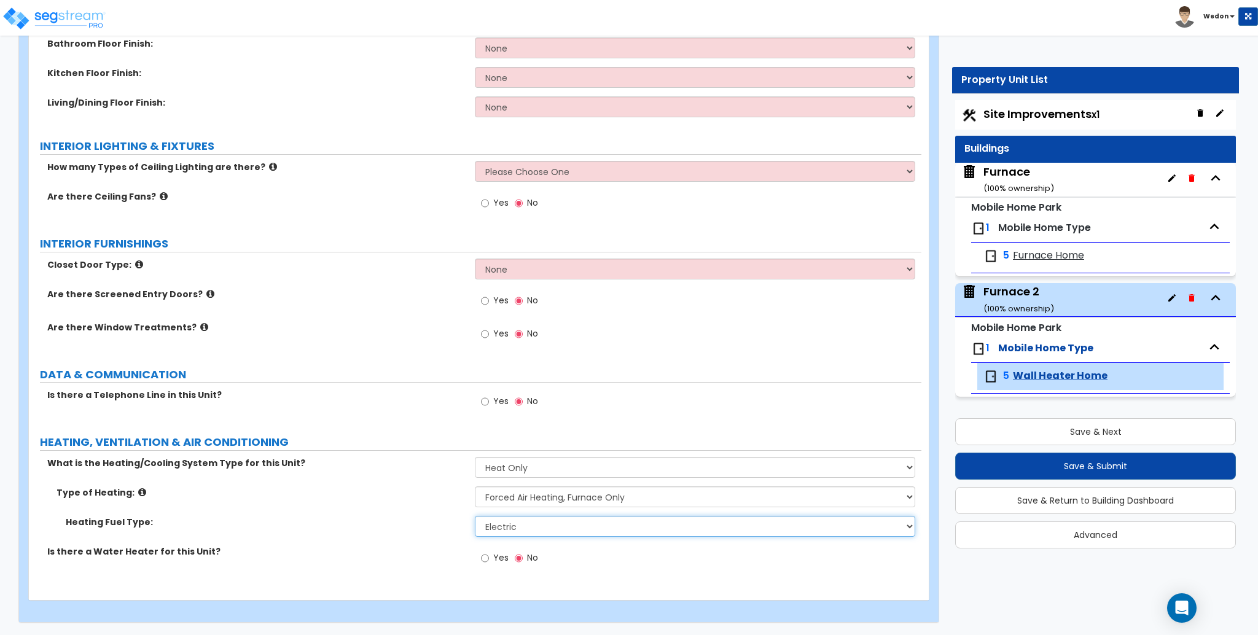
click at [548, 530] on select "Please Choose One Gas Electric" at bounding box center [695, 526] width 440 height 21
select select "1"
click at [475, 516] on select "Please Choose One Gas Electric" at bounding box center [695, 526] width 440 height 21
click at [396, 534] on div "Heating Fuel Type: Please Choose One Gas Electric" at bounding box center [475, 530] width 892 height 29
click at [644, 553] on div "Yes No" at bounding box center [698, 561] width 446 height 33
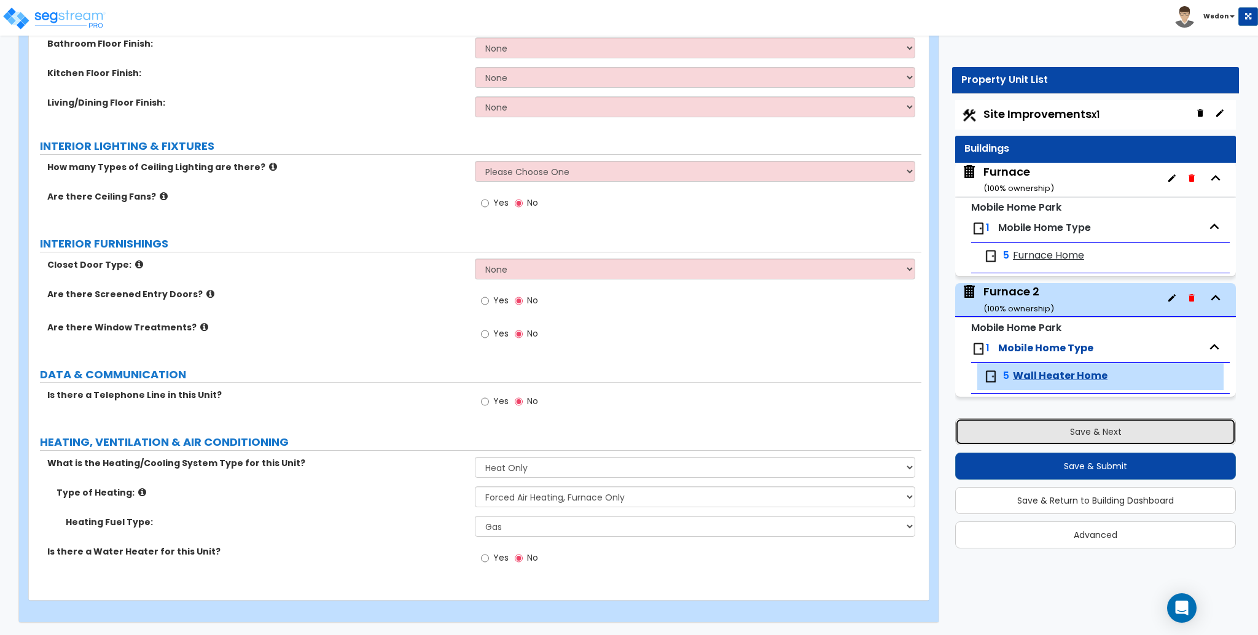
click at [1037, 438] on button "Save & Next" at bounding box center [1095, 431] width 281 height 27
select select "2"
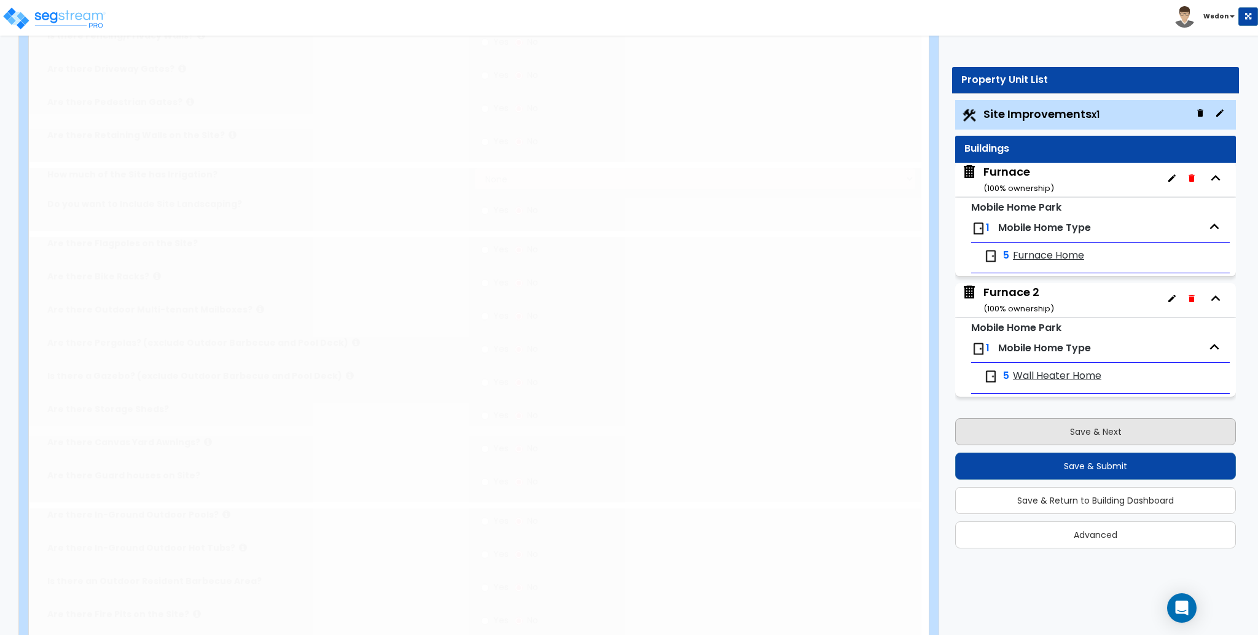
scroll to position [0, 0]
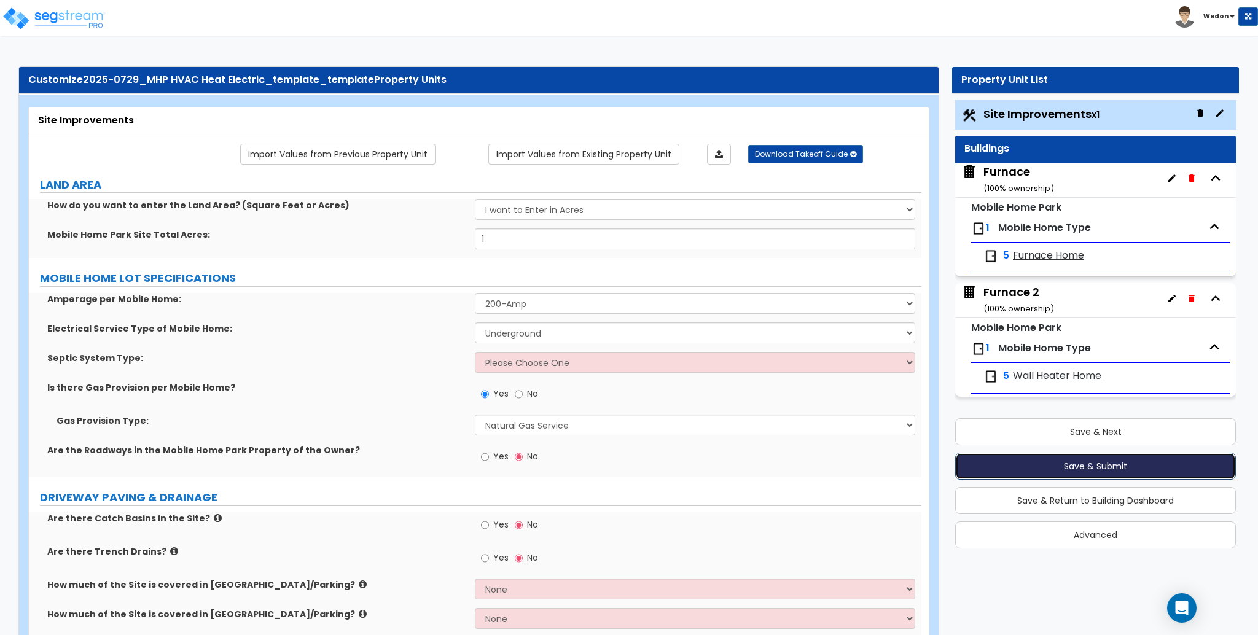
click at [1057, 469] on button "Save & Submit" at bounding box center [1095, 466] width 281 height 27
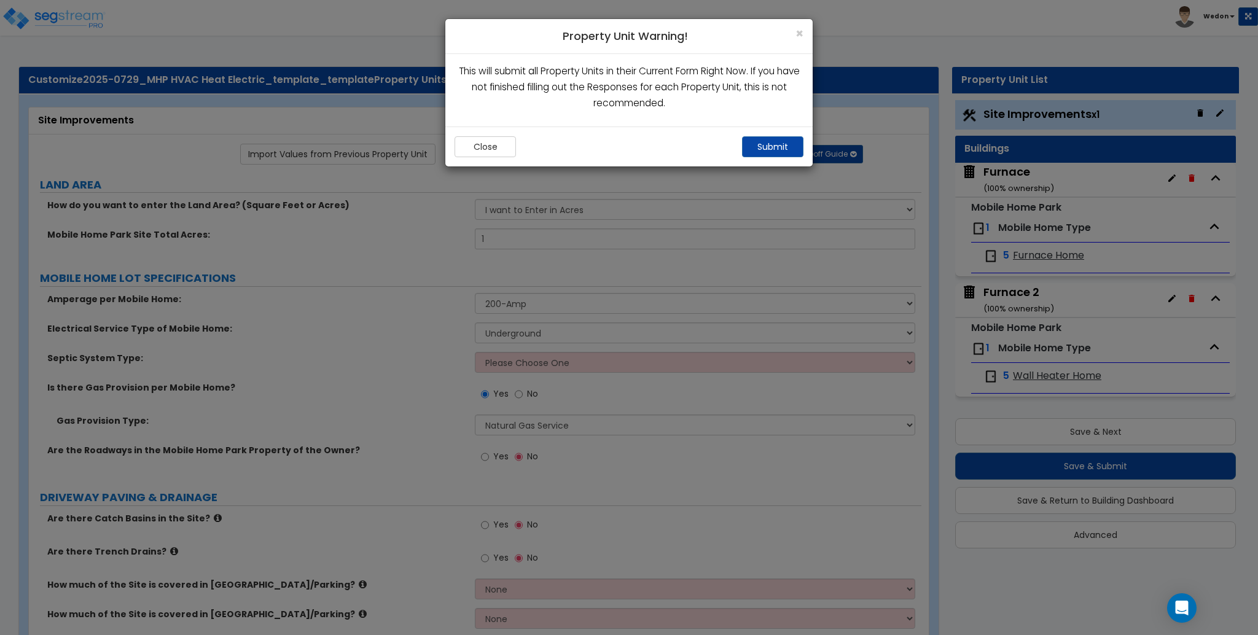
click at [769, 134] on div "Close Submit" at bounding box center [628, 147] width 367 height 40
click at [772, 140] on button "Submit" at bounding box center [772, 146] width 61 height 21
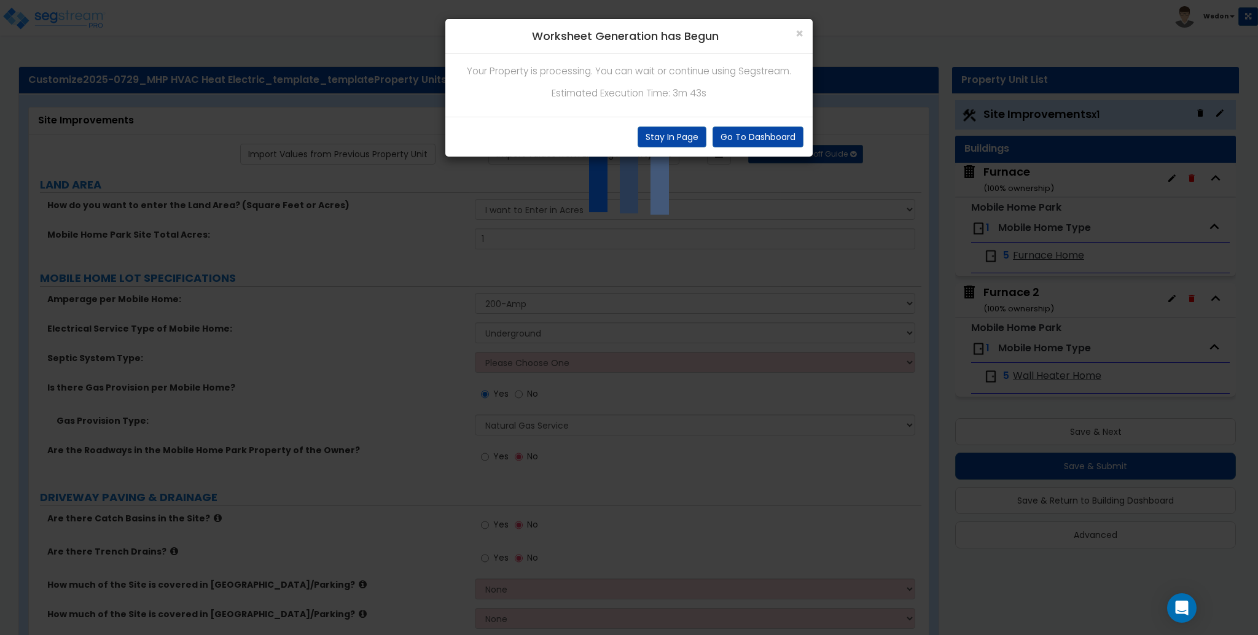
click at [639, 103] on div "Your Property is processing. You can wait or continue using Segstream. Estimate…" at bounding box center [628, 85] width 367 height 63
click at [693, 93] on p "Estimated Execution Time: 3m 43s" at bounding box center [628, 93] width 349 height 16
click at [736, 75] on p "Your Property is processing. You can wait or continue using Segstream." at bounding box center [628, 71] width 349 height 16
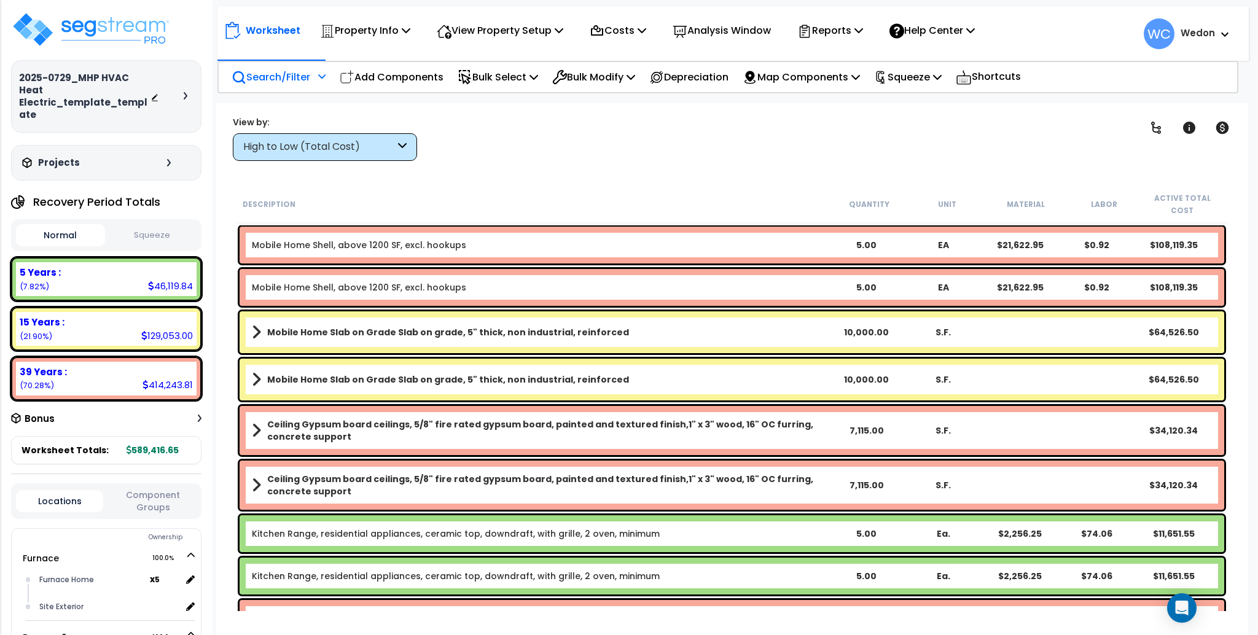
click at [265, 69] on p "Search/Filter" at bounding box center [271, 77] width 79 height 17
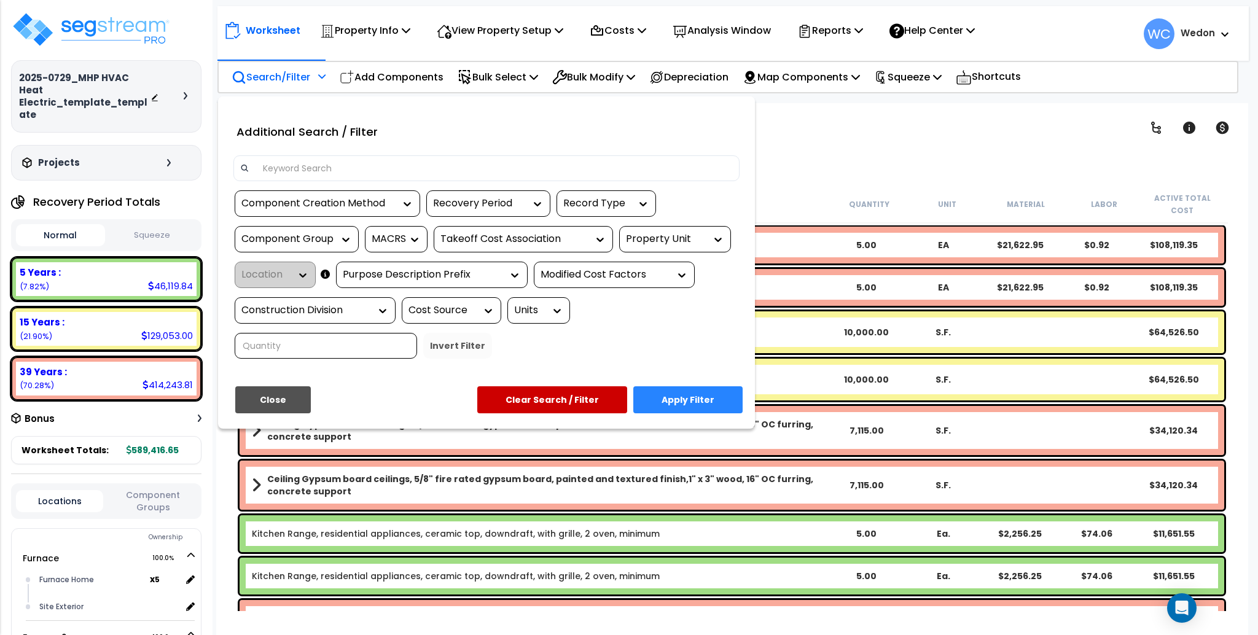
click at [680, 235] on div "Property Unit" at bounding box center [666, 239] width 80 height 14
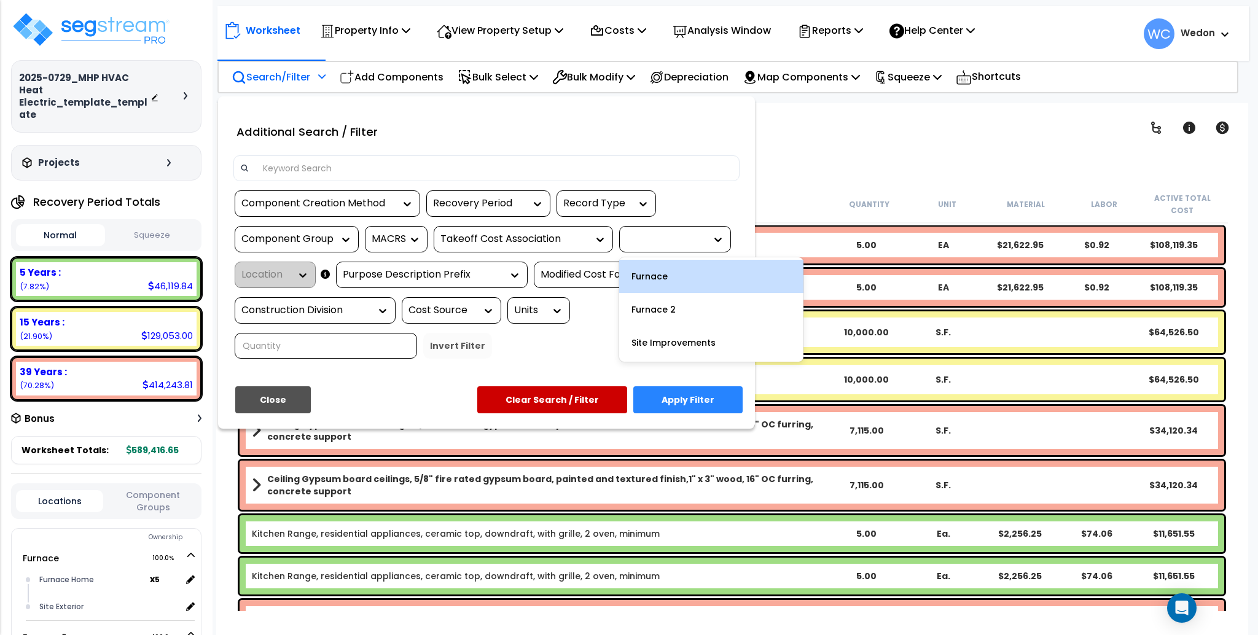
click at [677, 282] on div "Furnace" at bounding box center [711, 276] width 184 height 33
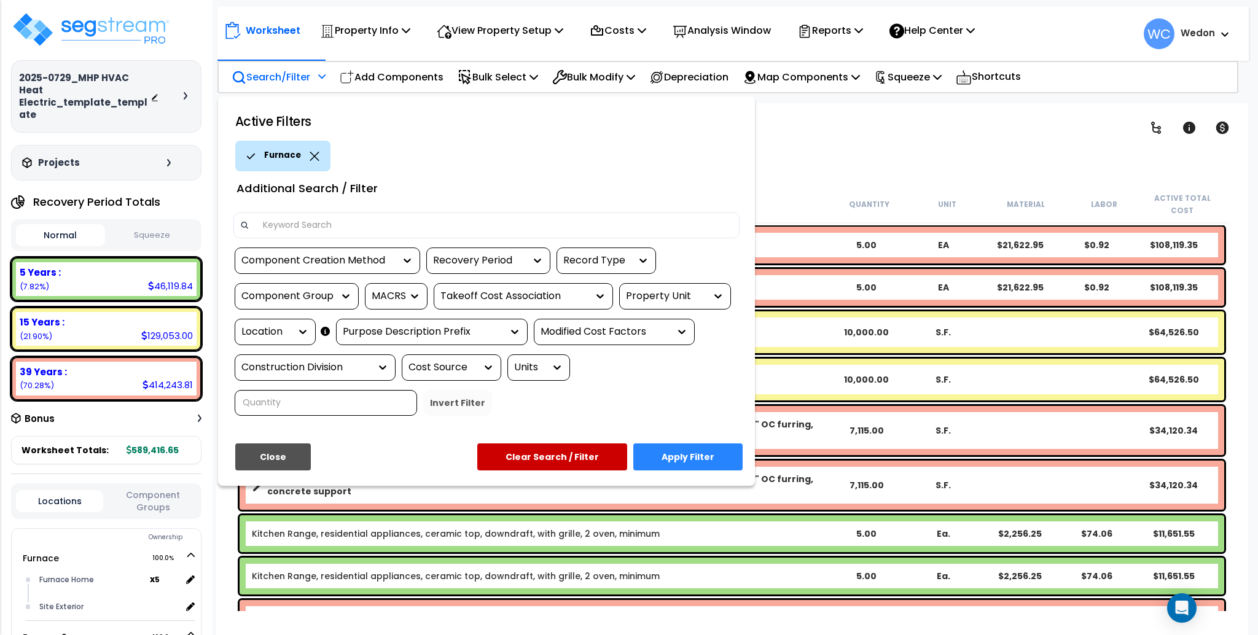
click at [667, 456] on button "Apply Filter" at bounding box center [687, 456] width 109 height 27
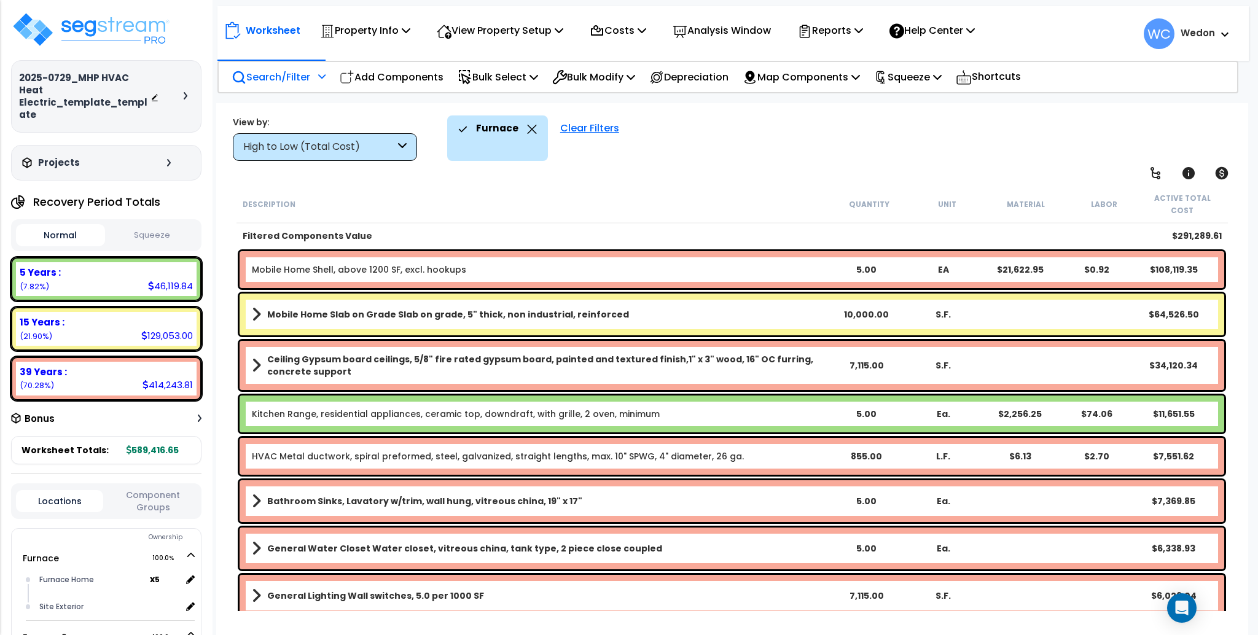
click at [362, 146] on div "High to Low (Total Cost)" at bounding box center [319, 147] width 152 height 14
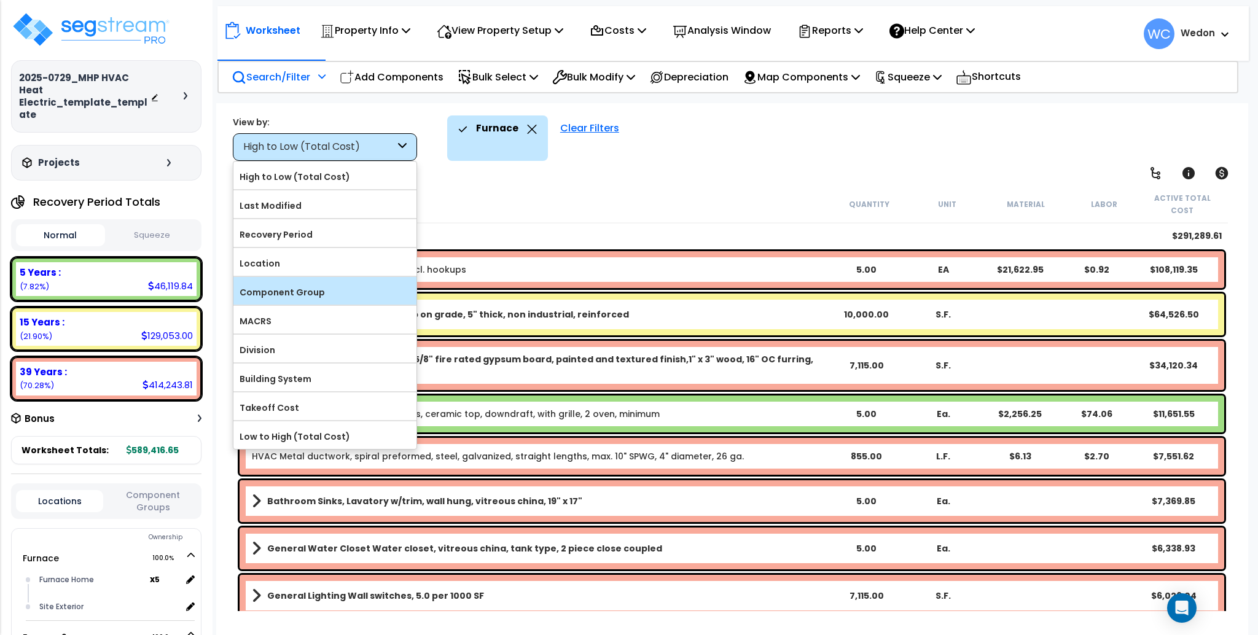
click at [351, 299] on label "Component Group" at bounding box center [324, 292] width 183 height 18
click at [0, 0] on input "Component Group" at bounding box center [0, 0] width 0 height 0
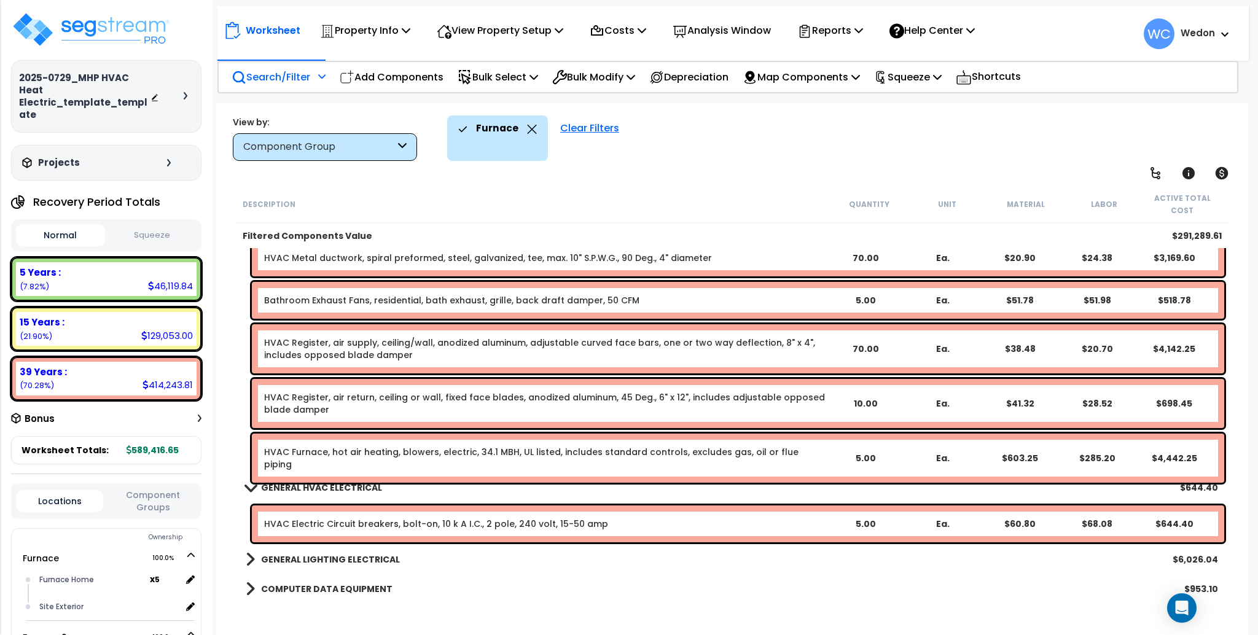
scroll to position [409, 0]
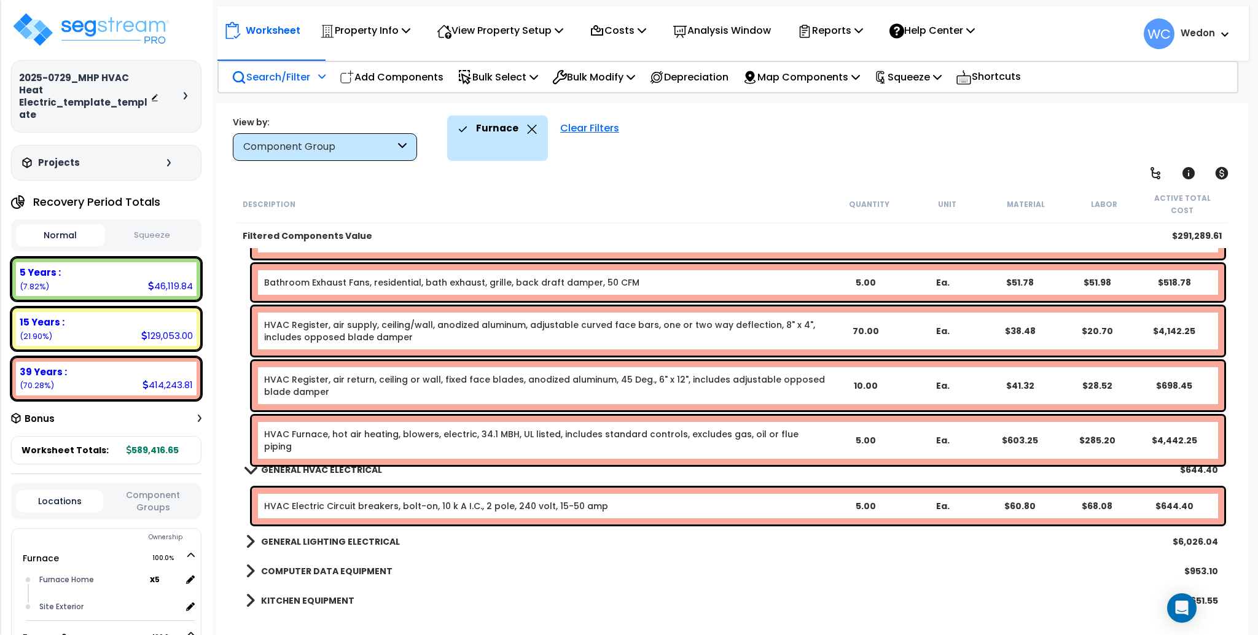
click at [262, 82] on p "Search/Filter" at bounding box center [271, 77] width 79 height 17
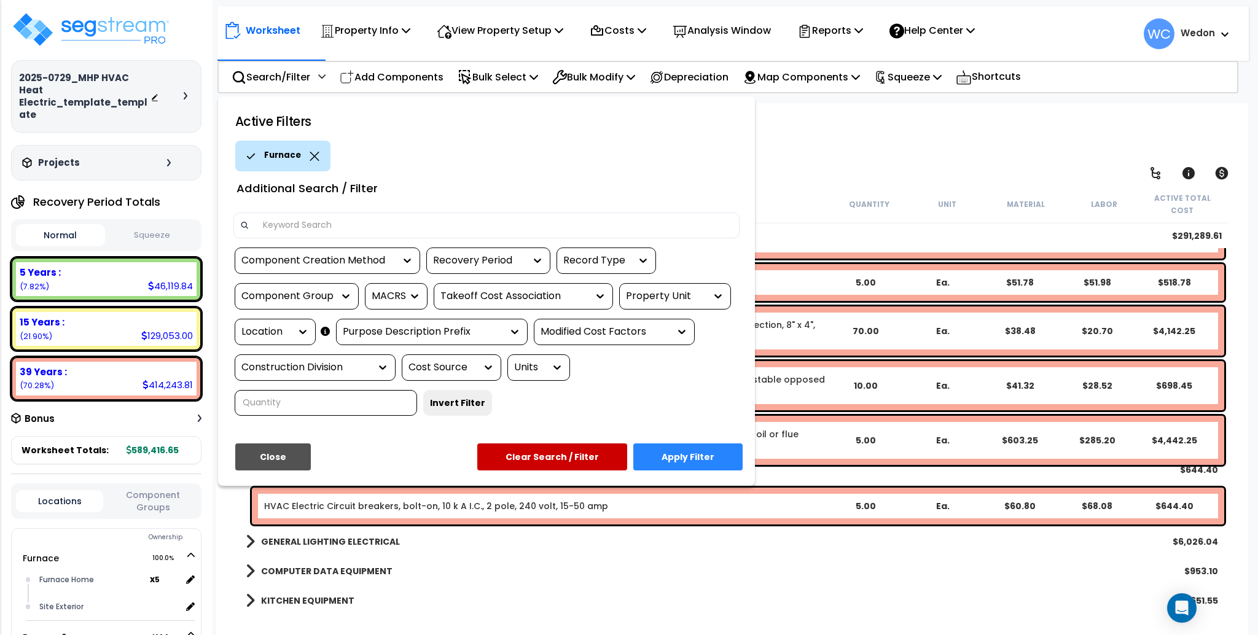
click at [661, 289] on div "Property Unit" at bounding box center [666, 296] width 80 height 14
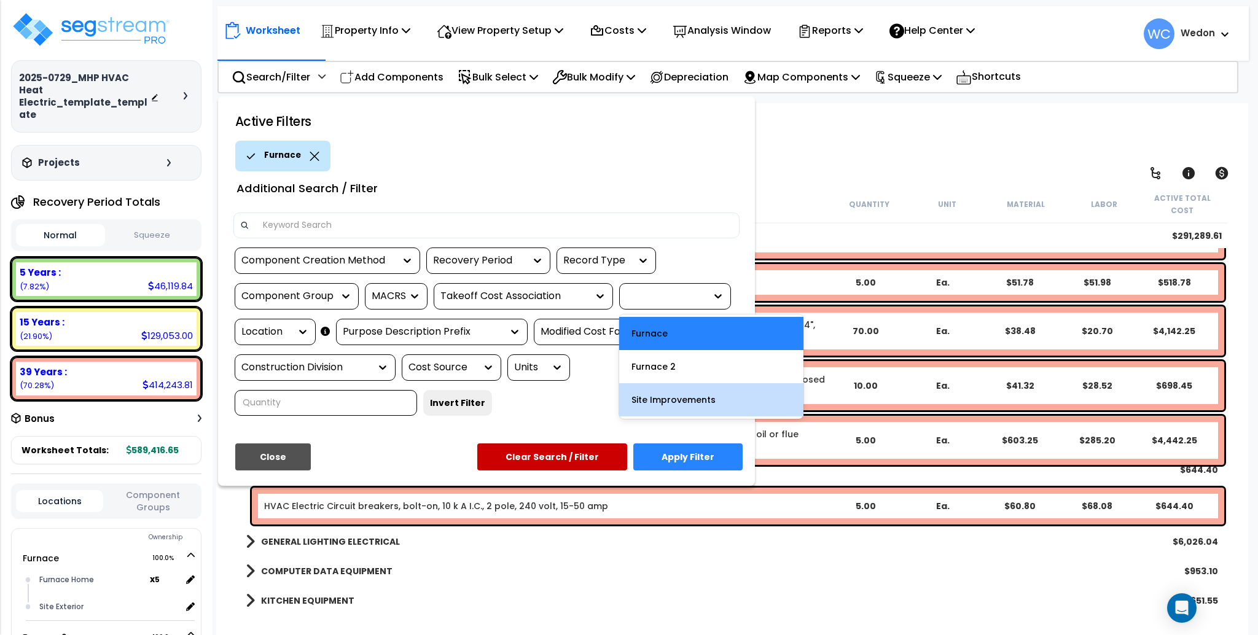
click at [691, 384] on div "Site Improvements" at bounding box center [711, 399] width 184 height 33
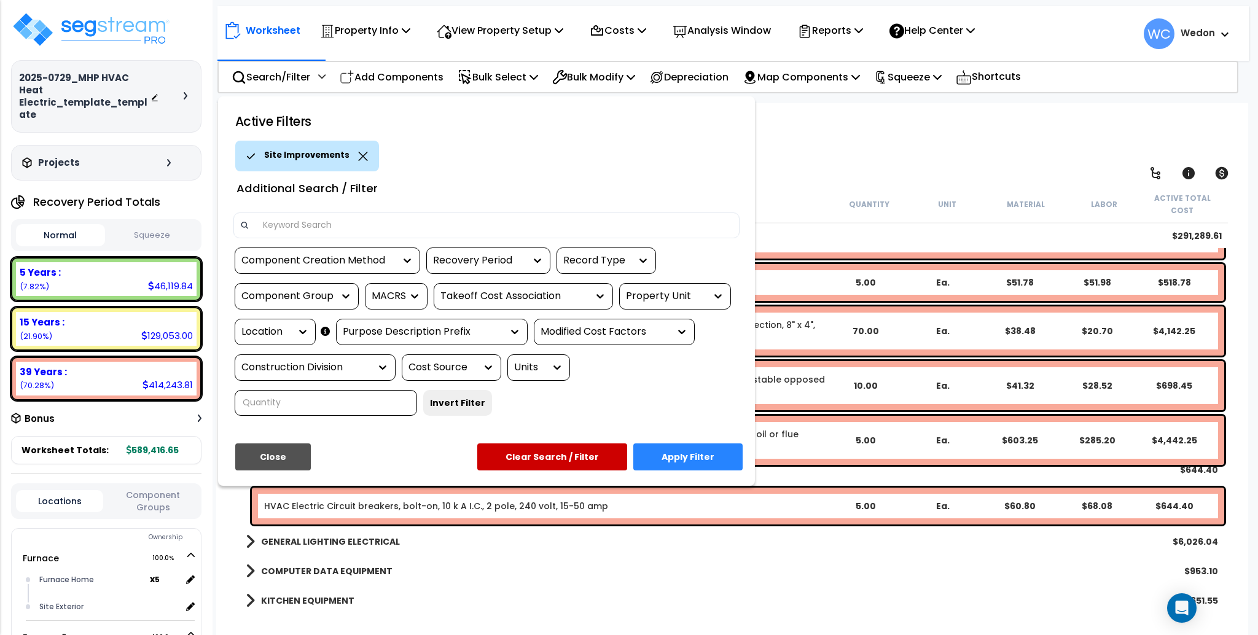
drag, startPoint x: 687, startPoint y: 309, endPoint x: 687, endPoint y: 297, distance: 12.3
click at [687, 307] on div "option Site Improvements, selected. 3 results available. Select is focused ,typ…" at bounding box center [675, 296] width 112 height 26
click at [687, 295] on div "Property Unit" at bounding box center [666, 296] width 80 height 14
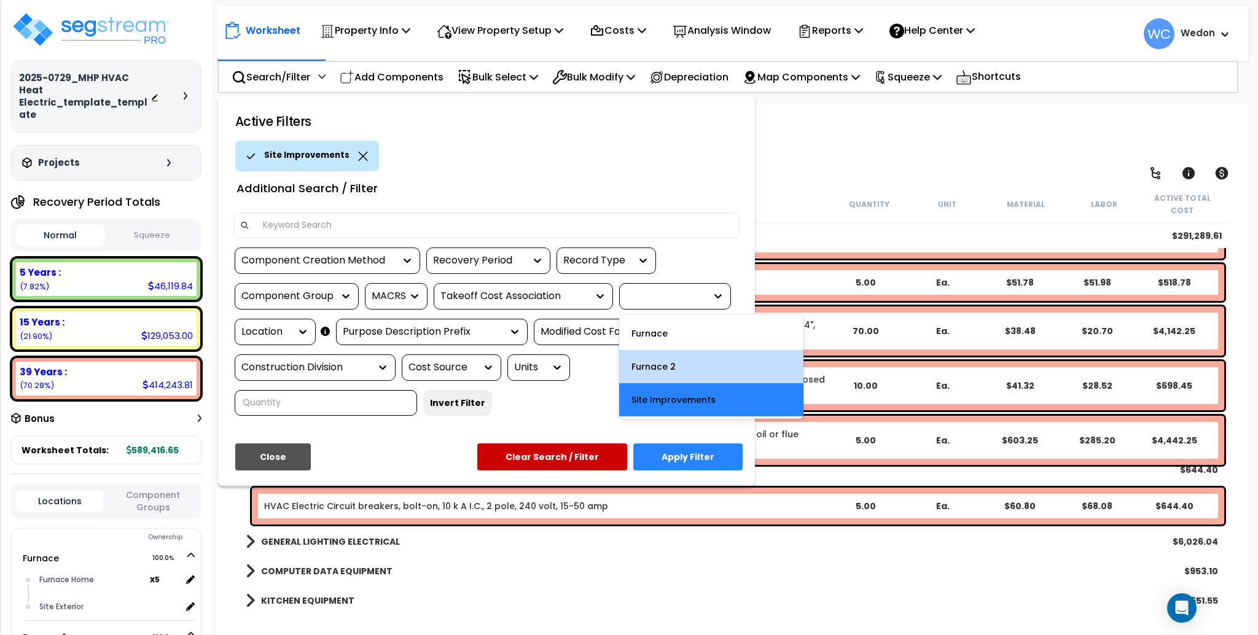
click at [696, 363] on div "Furnace 2" at bounding box center [711, 366] width 184 height 33
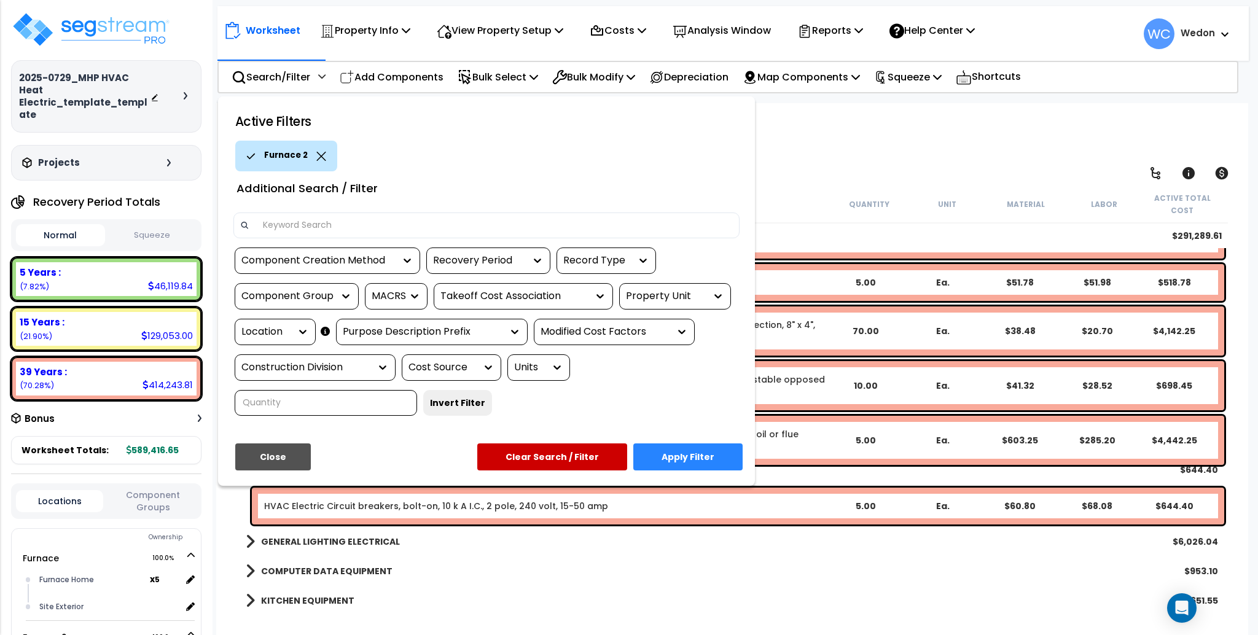
click at [685, 448] on button "Apply Filter" at bounding box center [687, 456] width 109 height 27
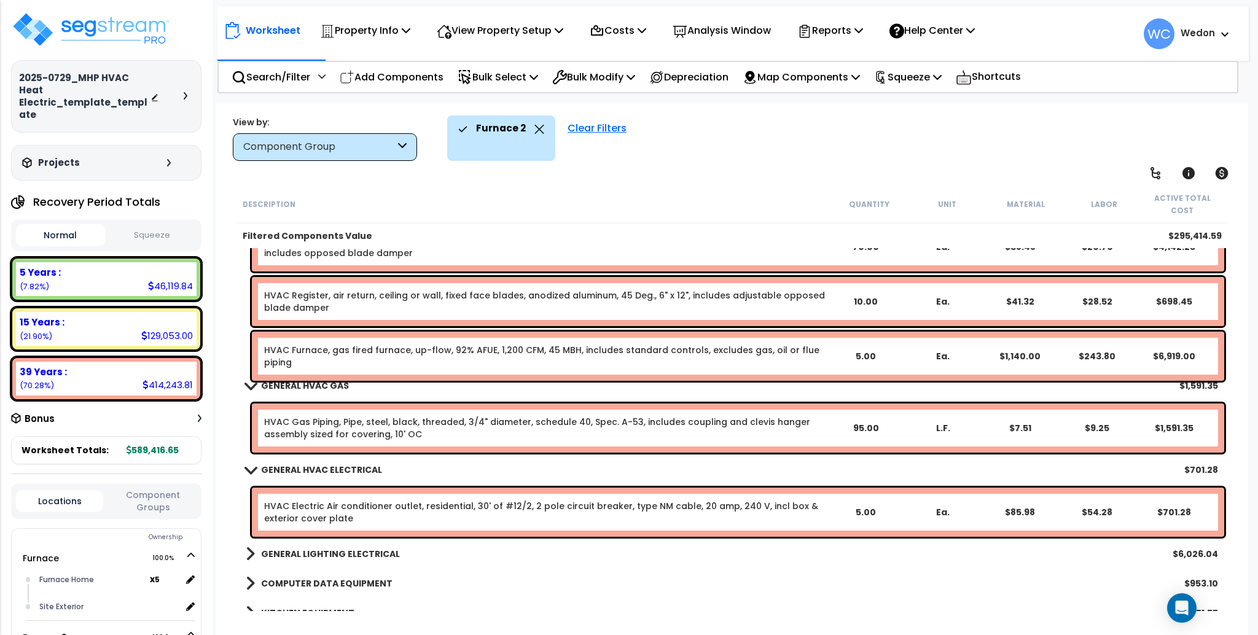
scroll to position [555, 0]
